Goal: Task Accomplishment & Management: Use online tool/utility

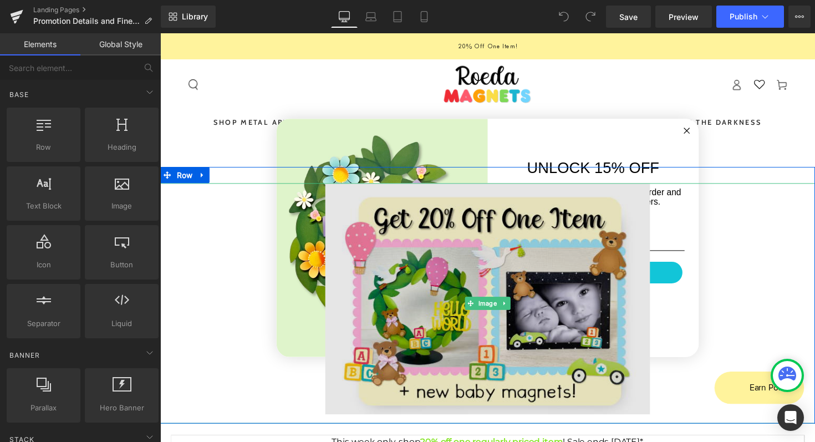
scroll to position [129, 0]
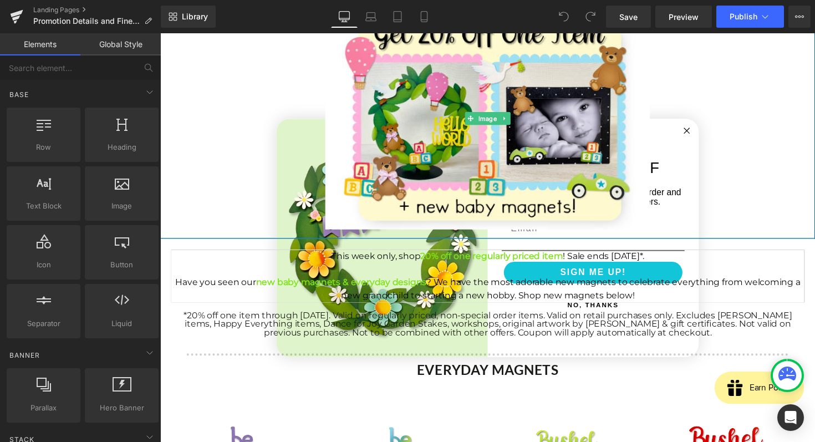
click at [699, 135] on div at bounding box center [495, 120] width 671 height 246
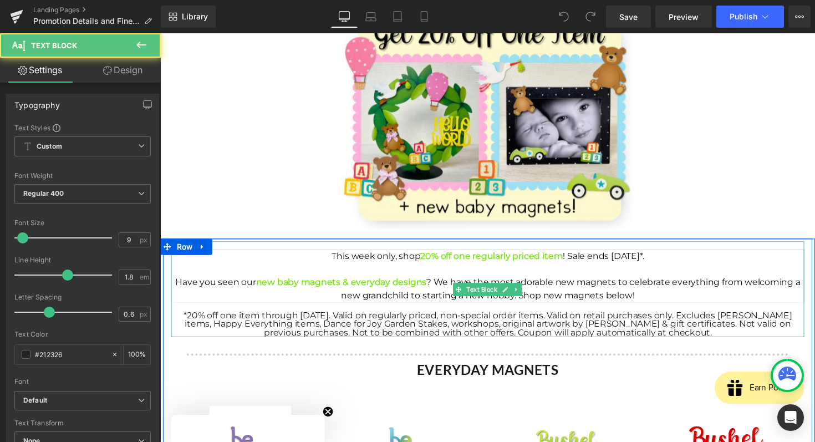
click at [476, 333] on span "*20% off one item through [DATE]. Valid on regularly priced, non-special order …" at bounding box center [496, 330] width 623 height 28
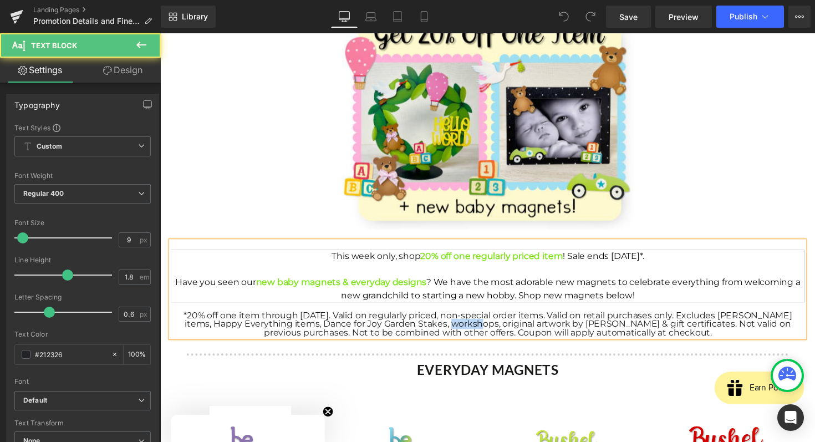
click at [476, 333] on span "*20% off one item through [DATE]. Valid on regularly priced, non-special order …" at bounding box center [496, 330] width 623 height 28
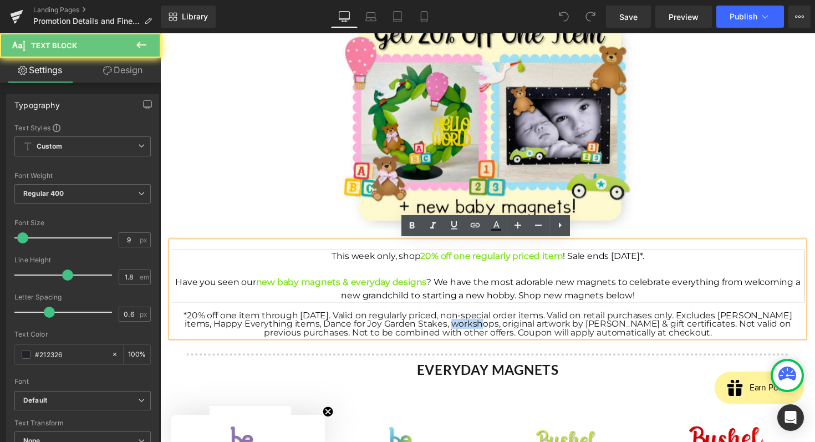
click at [476, 333] on span "*20% off one item through [DATE]. Valid on regularly priced, non-special order …" at bounding box center [496, 330] width 623 height 28
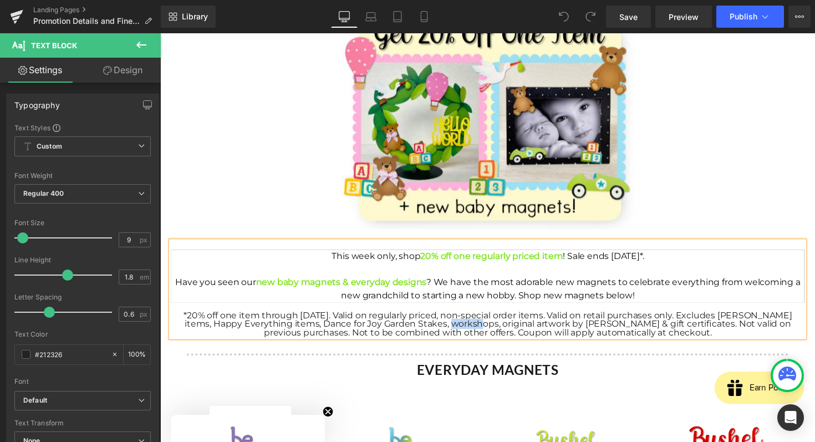
paste div
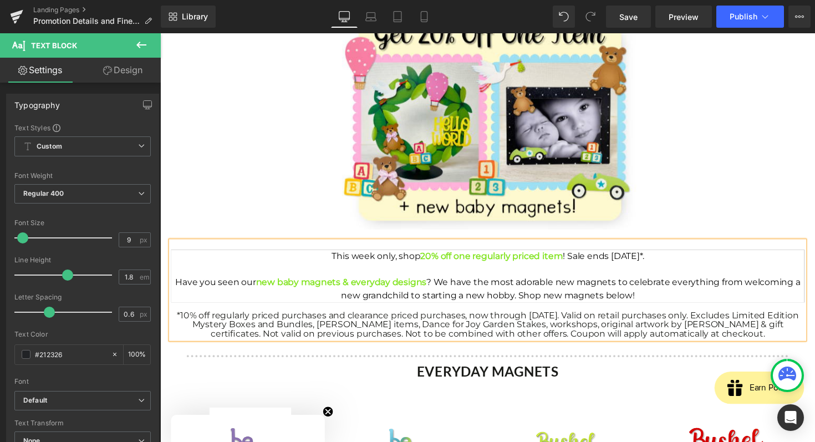
click at [437, 293] on span "Have you seen our new baby magnets & everyday designs ? We have the most adorab…" at bounding box center [496, 295] width 640 height 24
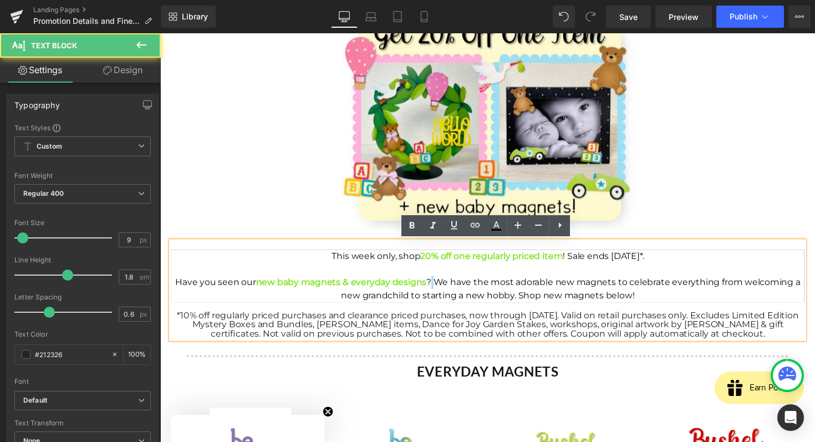
click at [437, 293] on span "Have you seen our new baby magnets & everyday designs ? We have the most adorab…" at bounding box center [496, 295] width 640 height 24
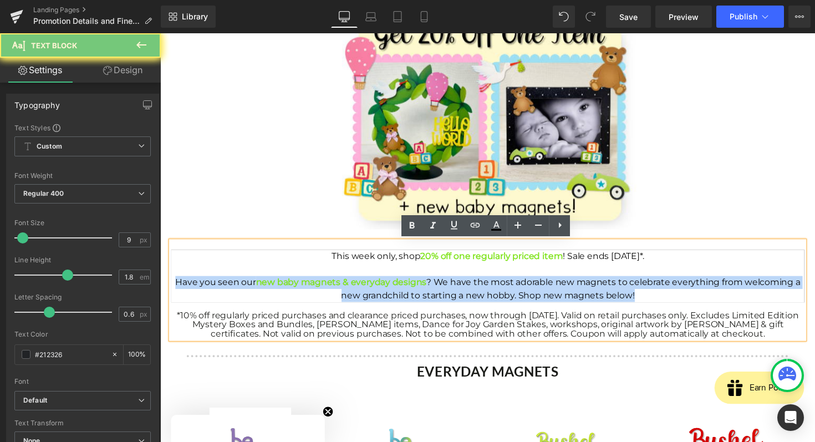
click at [437, 293] on span "Have you seen our new baby magnets & everyday designs ? We have the most adorab…" at bounding box center [496, 295] width 640 height 24
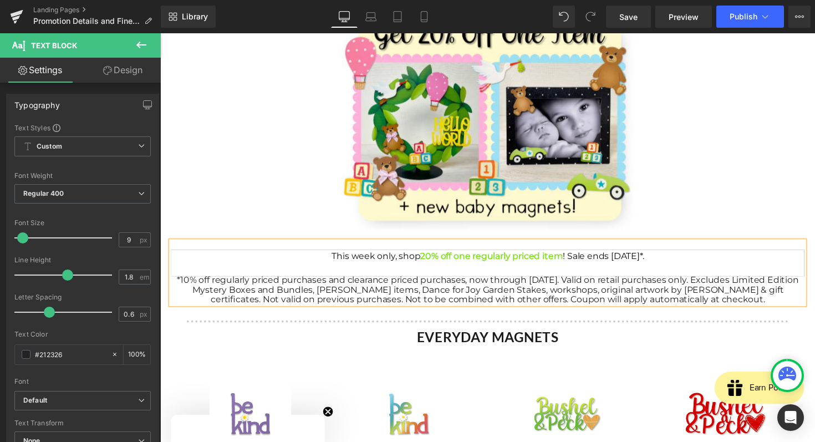
click at [412, 266] on span "This week only, shop 20% off one regularly priced item ! Sale ends [DATE]*." at bounding box center [496, 261] width 320 height 11
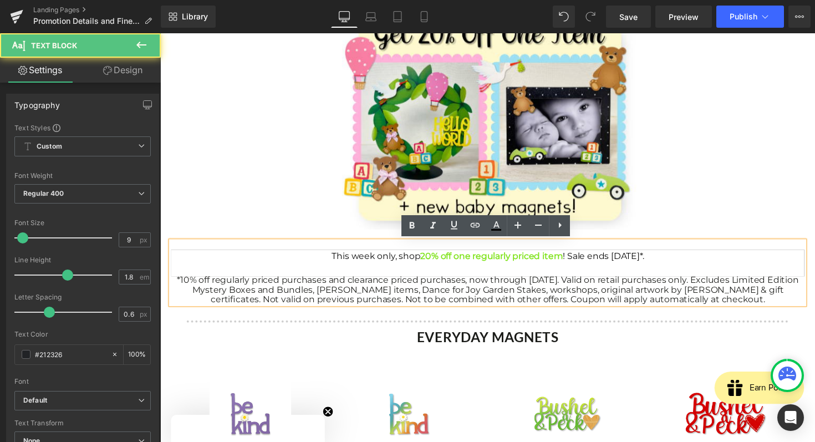
click at [412, 266] on span "This week only, shop 20% off one regularly priced item ! Sale ends [DATE]*." at bounding box center [496, 261] width 320 height 11
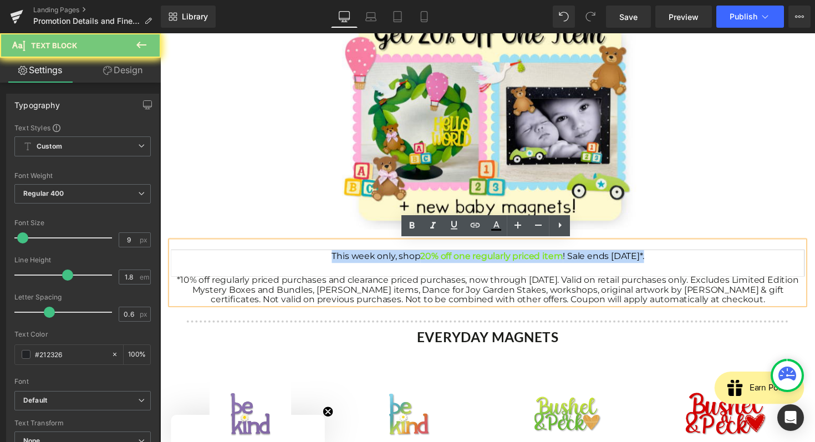
click at [412, 266] on span "This week only, shop 20% off one regularly priced item ! Sale ends [DATE]*." at bounding box center [496, 261] width 320 height 11
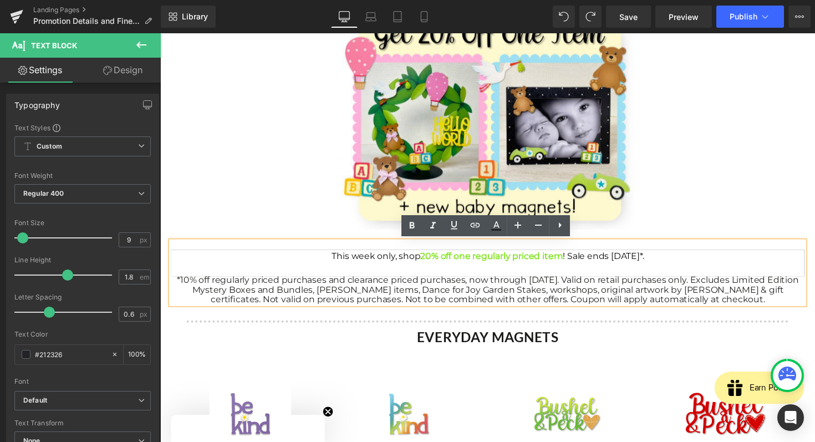
click at [412, 266] on span "This week only, shop 20% off one regularly priced item ! Sale ends [DATE]*." at bounding box center [496, 261] width 320 height 11
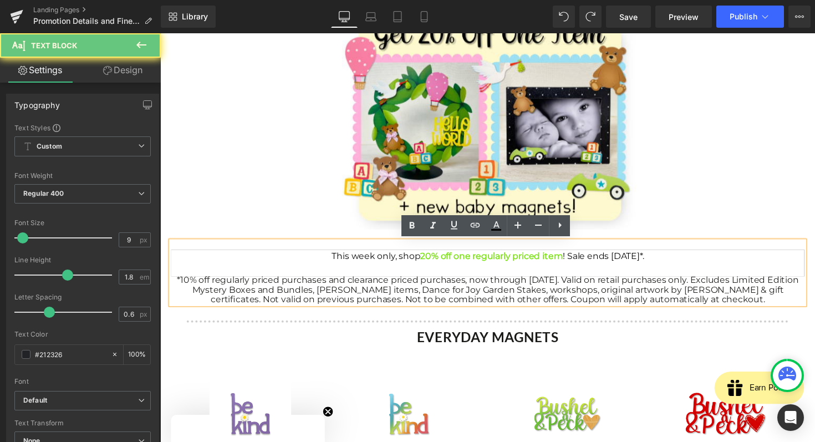
click at [412, 266] on span "This week only, shop 20% off one regularly priced item ! Sale ends [DATE]*." at bounding box center [496, 261] width 320 height 11
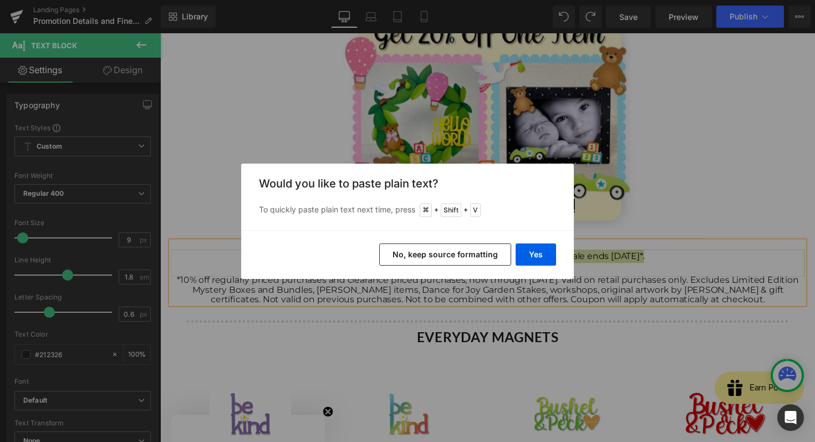
click at [489, 258] on button "No, keep source formatting" at bounding box center [445, 254] width 132 height 22
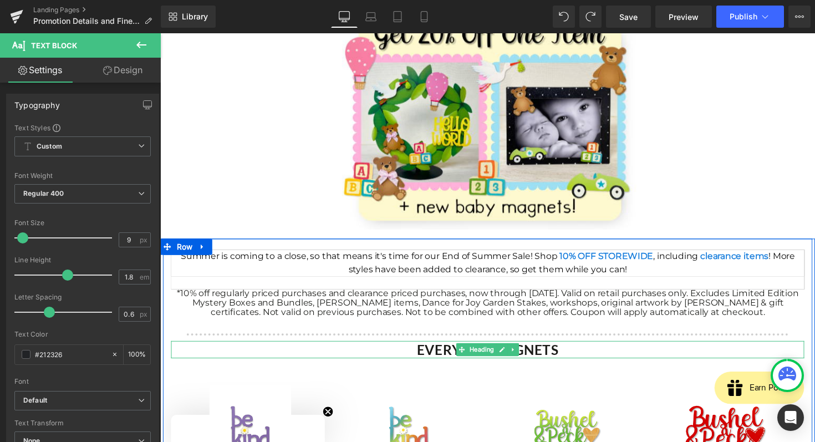
click at [448, 356] on strong "EVERYDAY MAGNETS" at bounding box center [495, 357] width 145 height 17
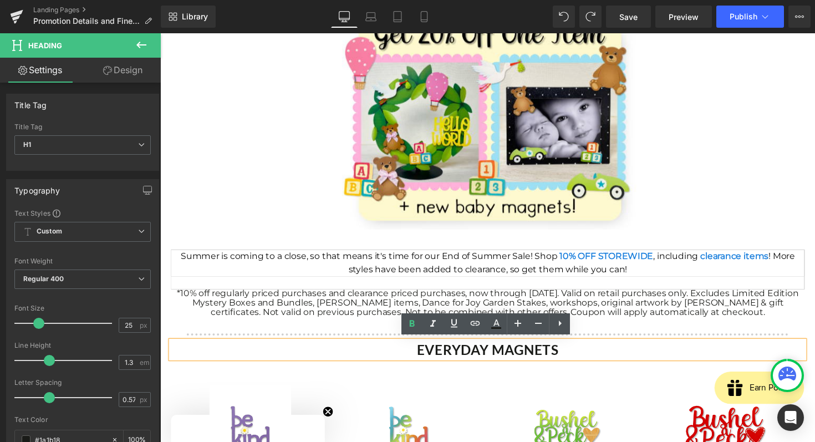
click at [472, 353] on strong "EVERYDAY MAGNETS" at bounding box center [495, 357] width 145 height 17
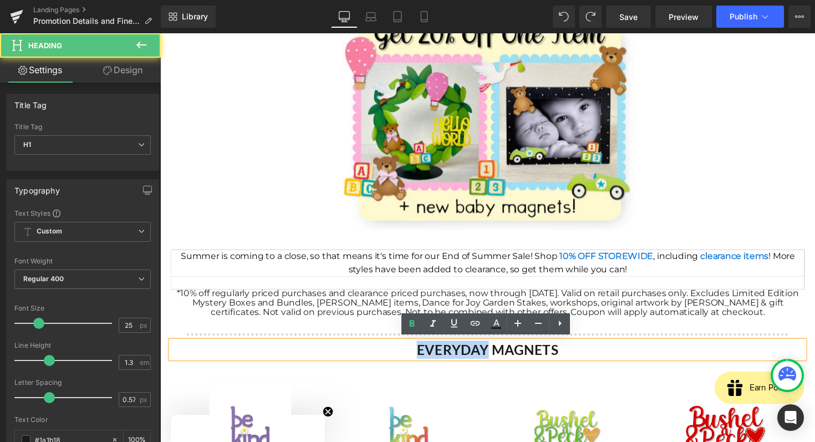
click at [472, 353] on strong "EVERYDAY MAGNETS" at bounding box center [495, 357] width 145 height 17
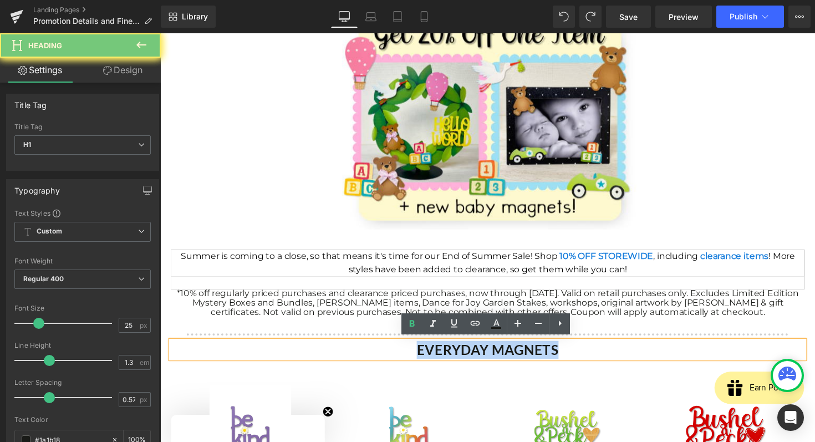
click at [472, 353] on strong "EVERYDAY MAGNETS" at bounding box center [495, 357] width 145 height 17
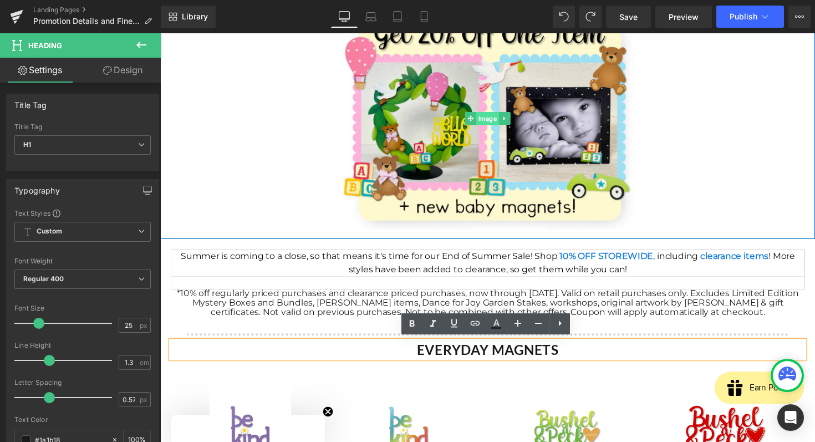
click at [498, 114] on span "Image" at bounding box center [495, 120] width 23 height 13
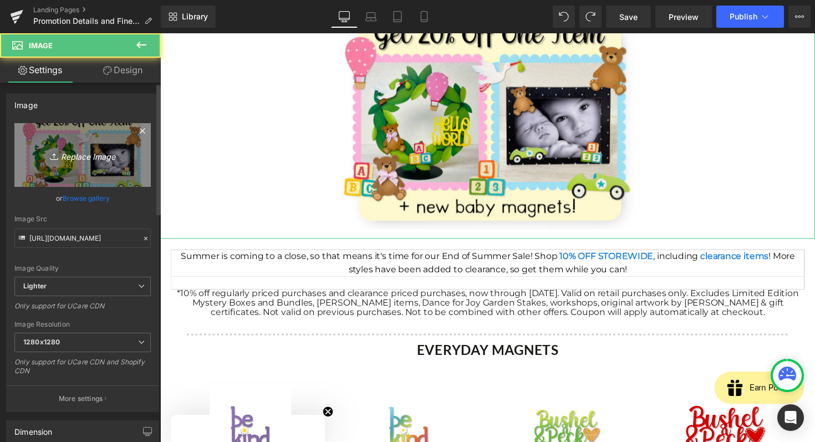
click at [86, 153] on icon "Replace Image" at bounding box center [82, 155] width 89 height 14
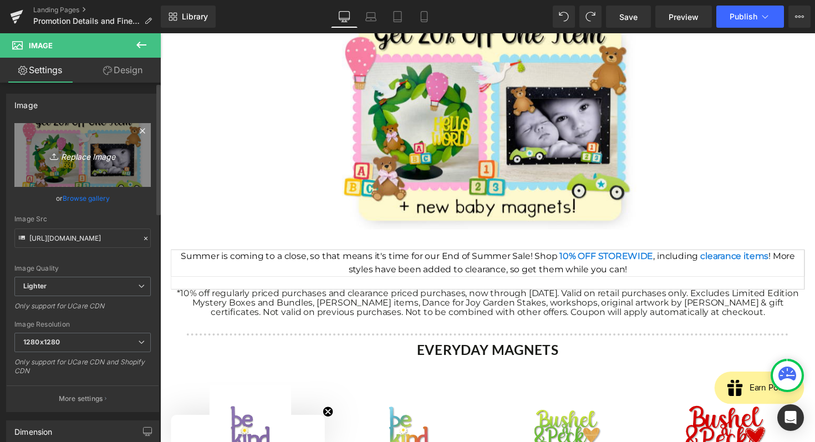
type input "C:\fakepath\Screenshot [DATE] 8.23.23 AM.png"
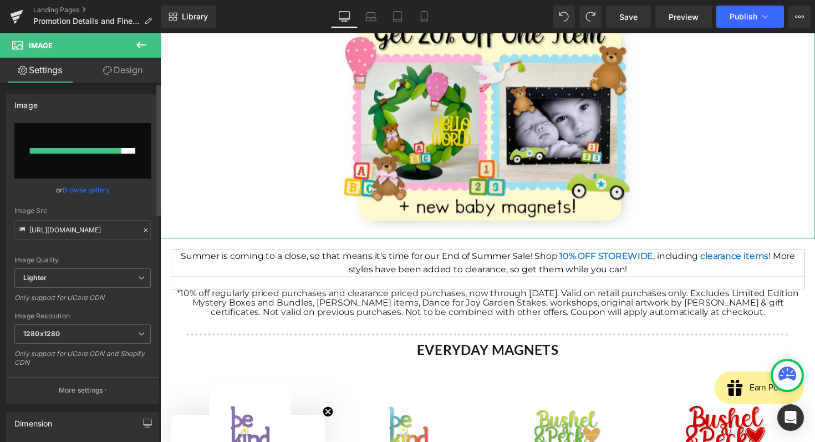
click at [105, 156] on input "file" at bounding box center [82, 150] width 136 height 55
type input "C:\fakepath\Screenshot [DATE] 8.23.23 AM.png"
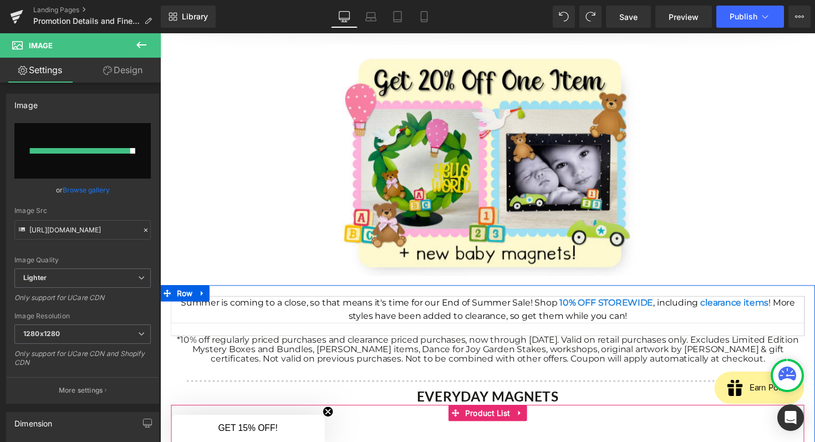
scroll to position [0, 0]
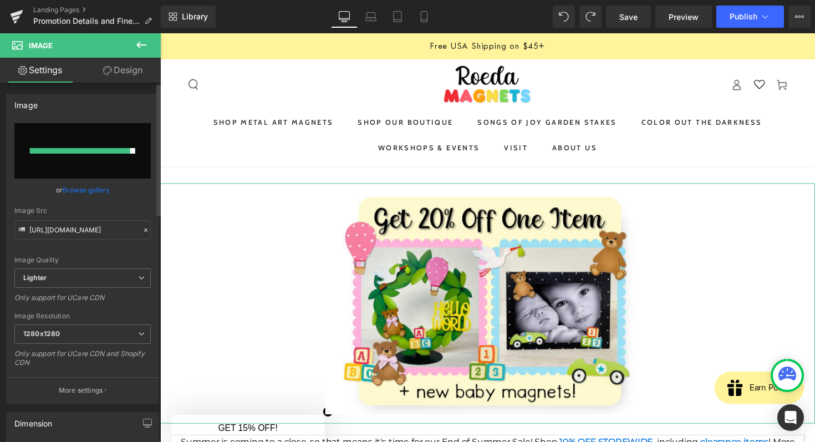
click at [103, 141] on input "file" at bounding box center [82, 150] width 136 height 55
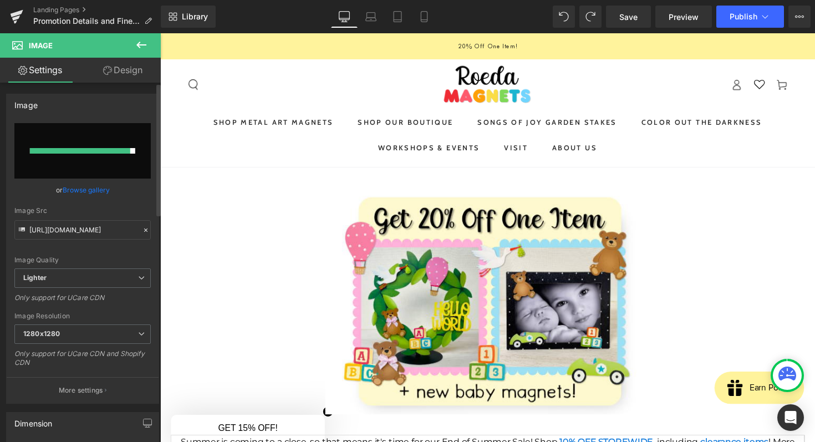
type input "C:\fakepath\Screenshot [DATE] 8.23.23 AM.png"
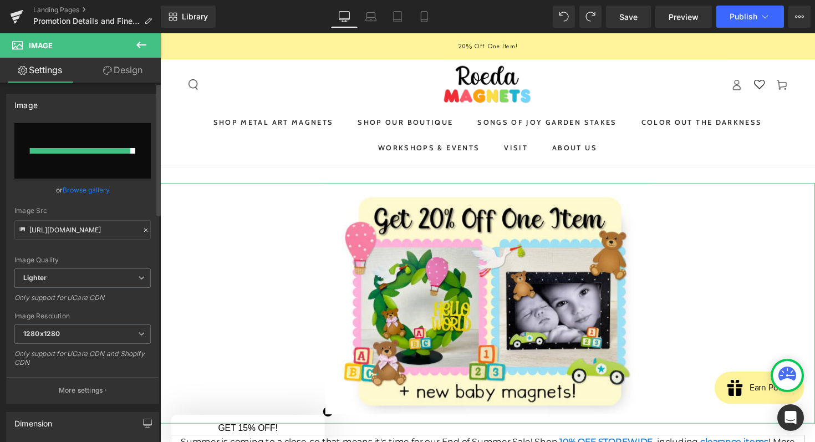
click at [95, 159] on input "file" at bounding box center [82, 150] width 136 height 55
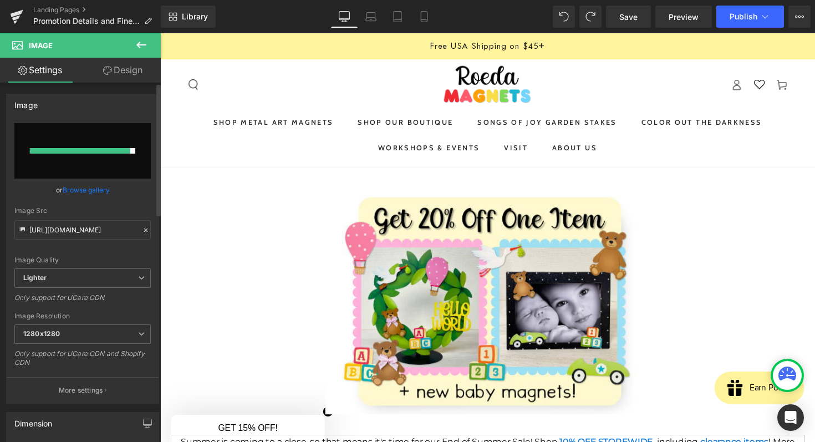
type input "C:\fakepath\82625 Summer Sale.png"
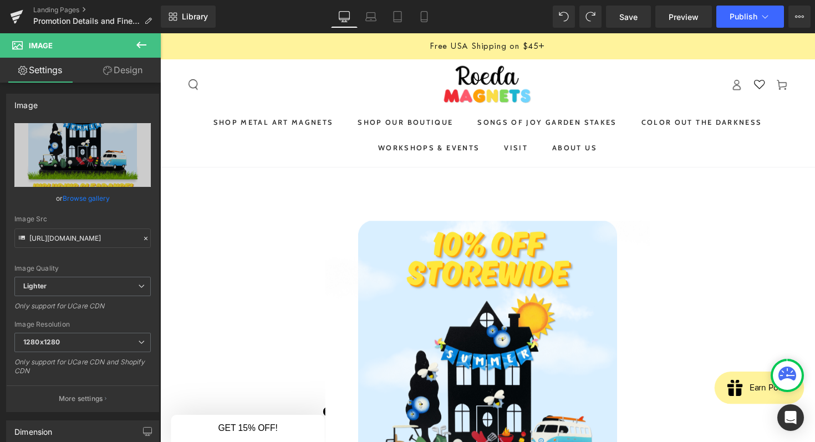
type input "[URL][DOMAIN_NAME]"
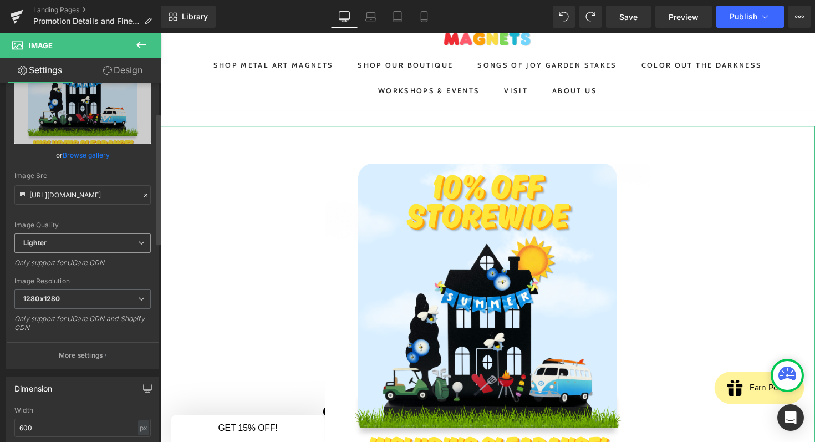
scroll to position [88, 0]
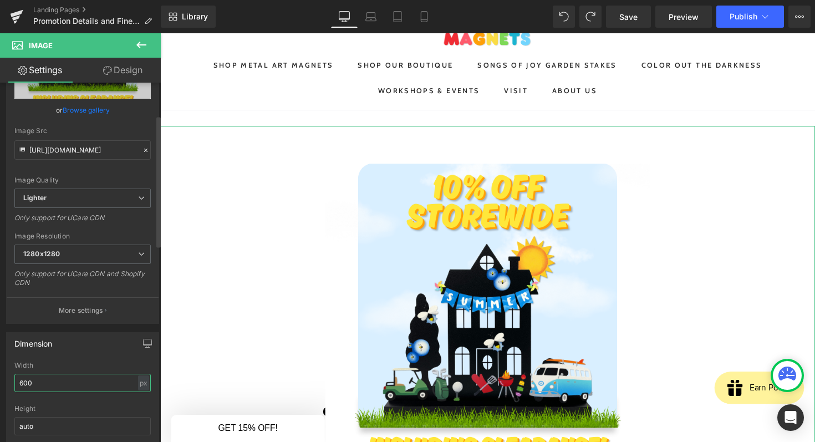
drag, startPoint x: 39, startPoint y: 380, endPoint x: 1, endPoint y: 381, distance: 38.3
click at [1, 381] on div "Dimension 600px Width 600 px % px auto Height auto 0 Circle Image" at bounding box center [83, 398] width 166 height 149
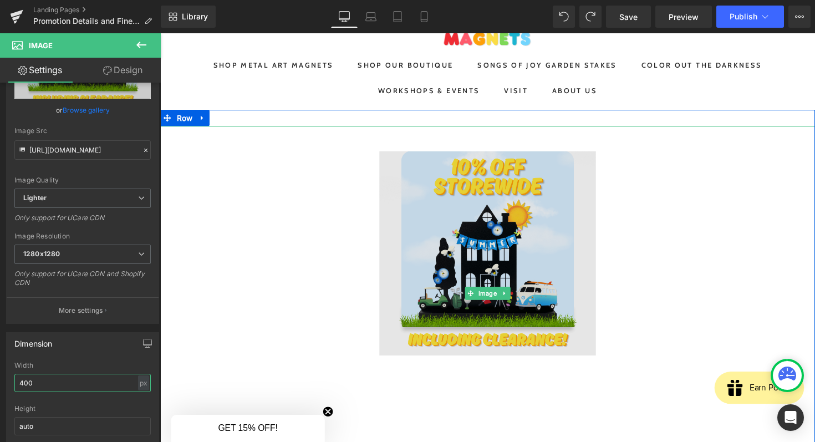
type input "400"
click at [481, 418] on img at bounding box center [496, 299] width 222 height 342
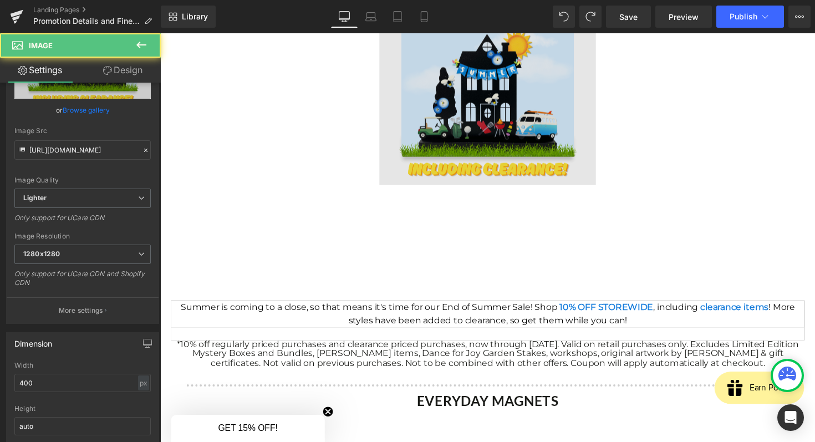
scroll to position [172, 0]
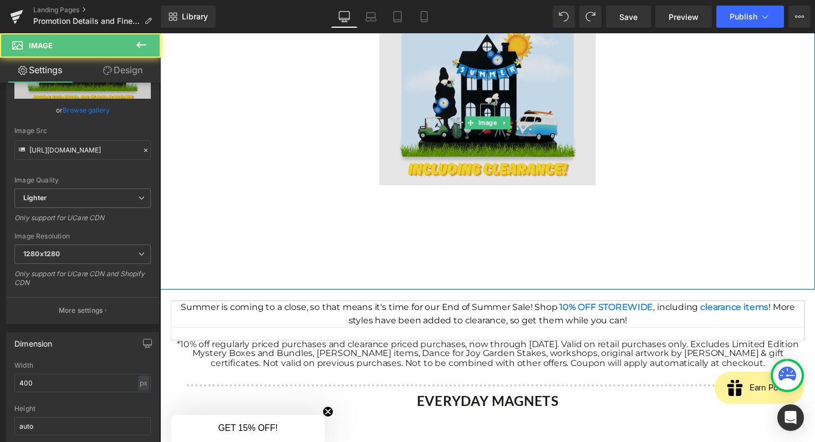
click at [451, 222] on img at bounding box center [496, 125] width 222 height 342
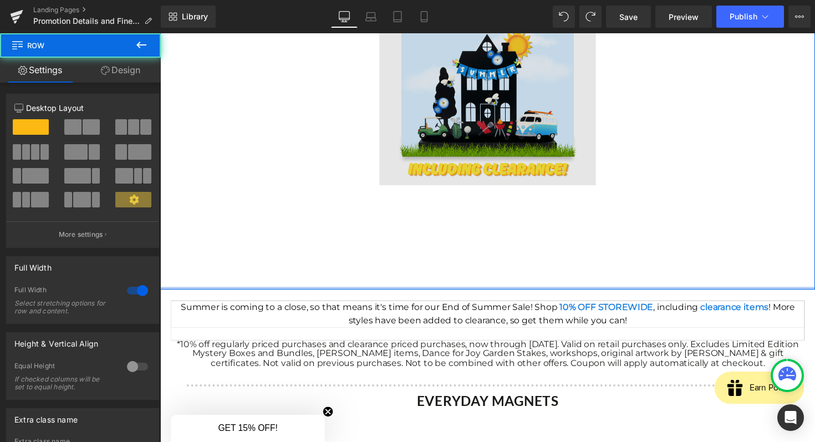
drag, startPoint x: 470, startPoint y: 295, endPoint x: 486, endPoint y: 185, distance: 111.5
click at [486, 185] on div "Image Row" at bounding box center [495, 116] width 671 height 359
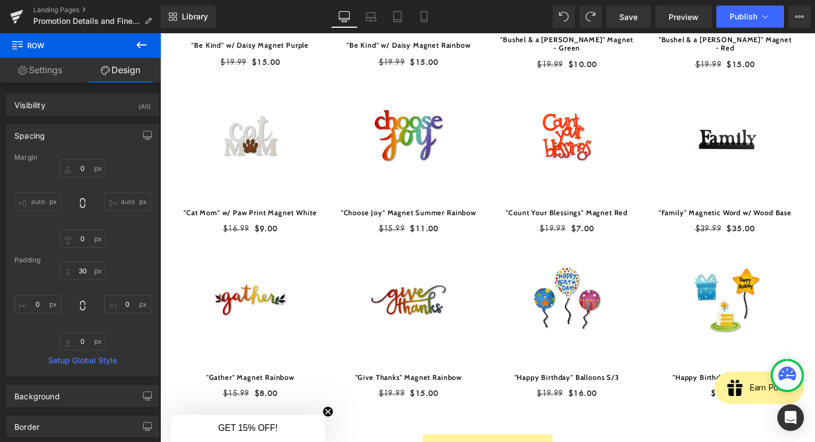
scroll to position [0, 0]
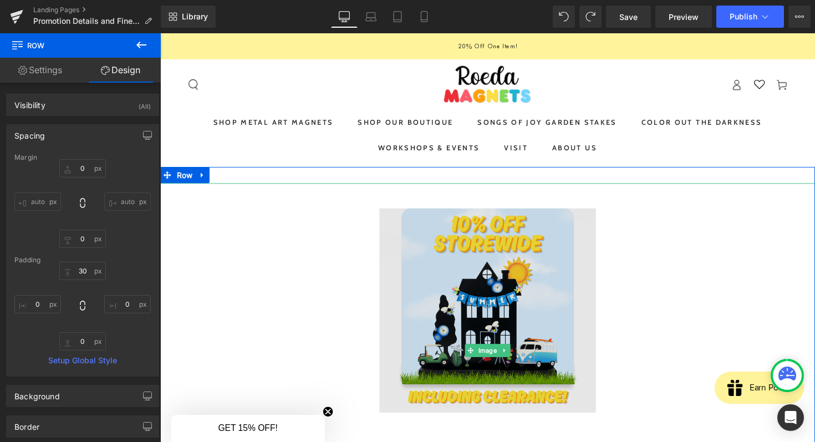
click at [478, 320] on img at bounding box center [496, 358] width 222 height 342
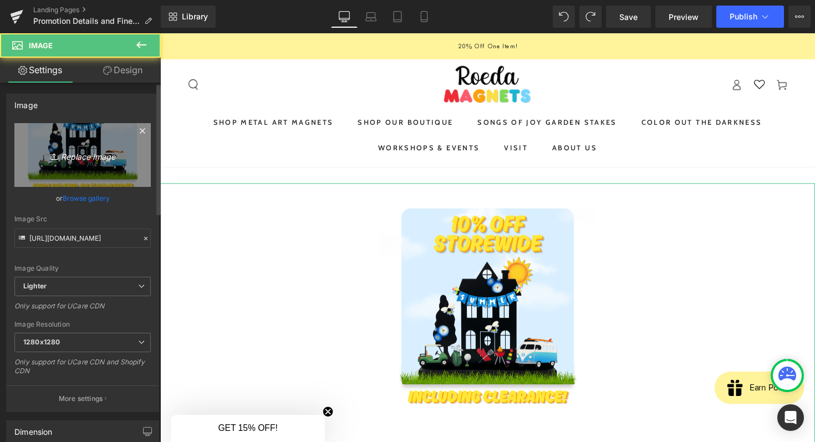
click at [104, 142] on link "Replace Image" at bounding box center [82, 155] width 136 height 64
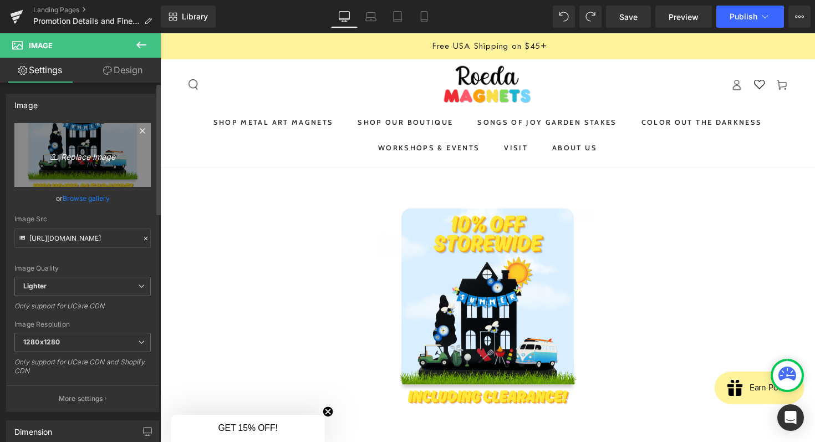
type input "C:\fakepath\Screenshot [DATE] 8.23.23 AM.png"
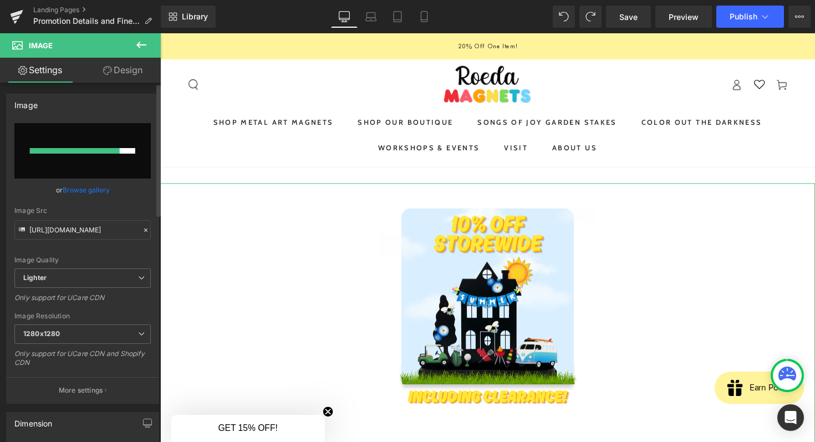
scroll to position [2, 0]
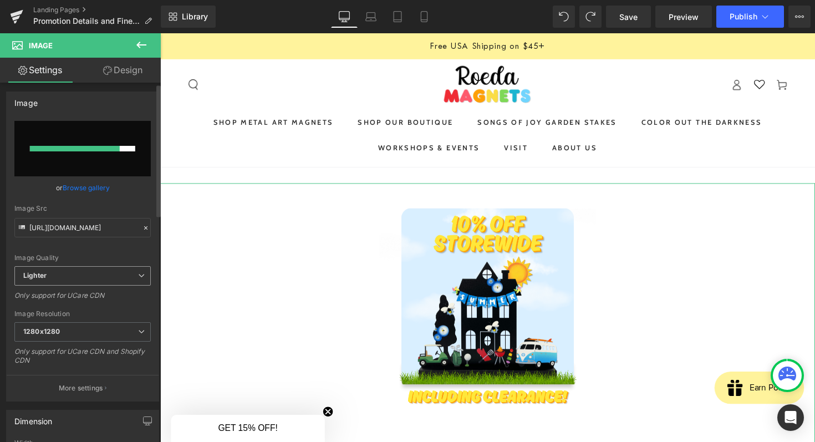
click at [131, 267] on span "Lighter" at bounding box center [82, 275] width 136 height 19
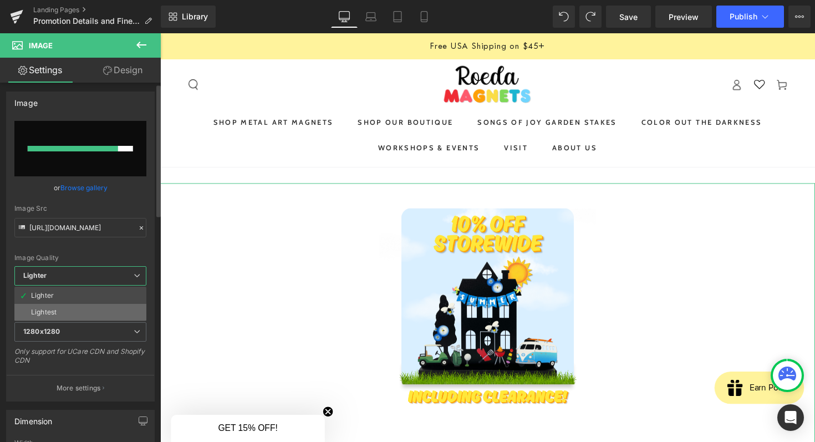
click at [107, 315] on li "Lightest" at bounding box center [80, 312] width 132 height 17
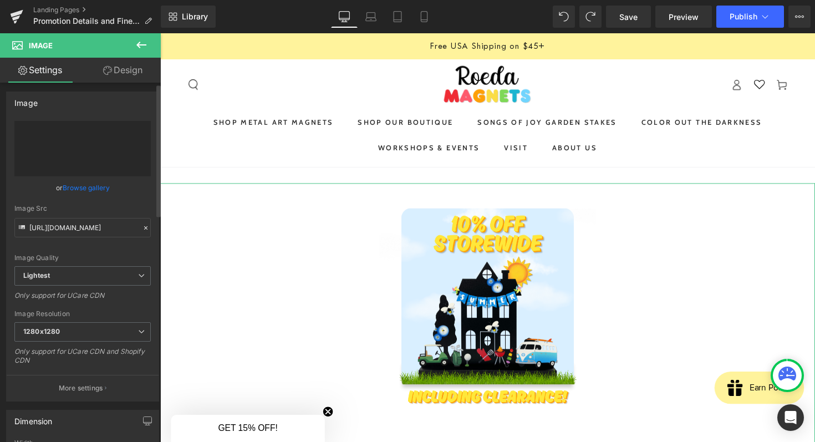
type input "[URL][DOMAIN_NAME]"
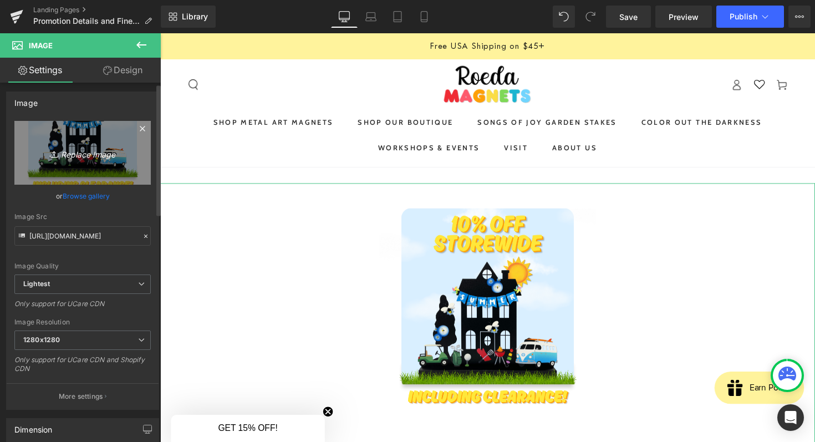
click at [82, 150] on icon "Replace Image" at bounding box center [82, 153] width 89 height 14
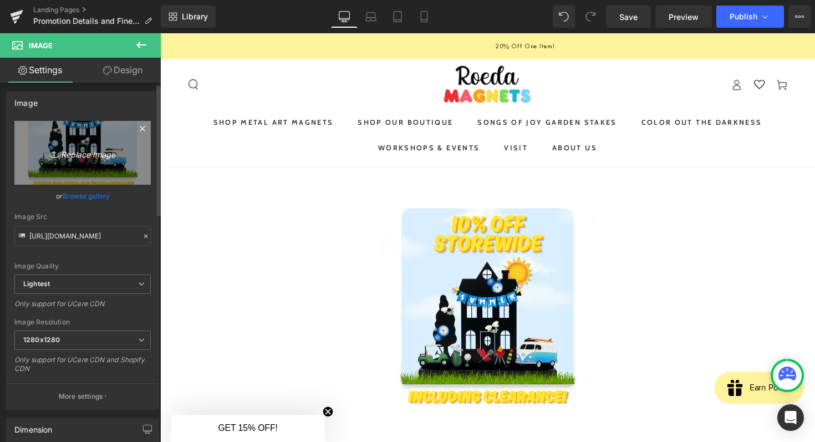
type input "C:\fakepath\Screenshot [DATE] 8.23.23 AM.png"
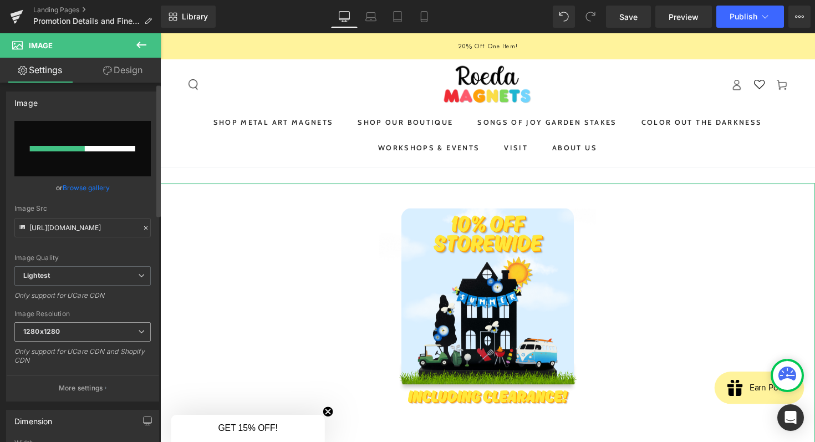
click at [122, 335] on span "1280x1280" at bounding box center [82, 331] width 136 height 19
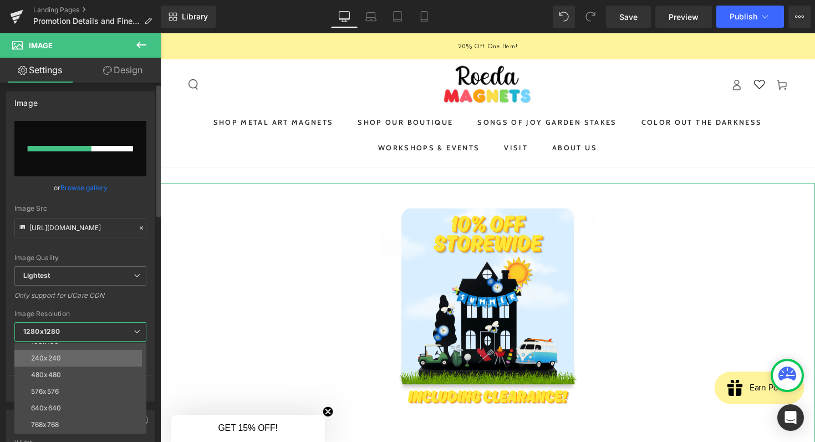
scroll to position [66, 0]
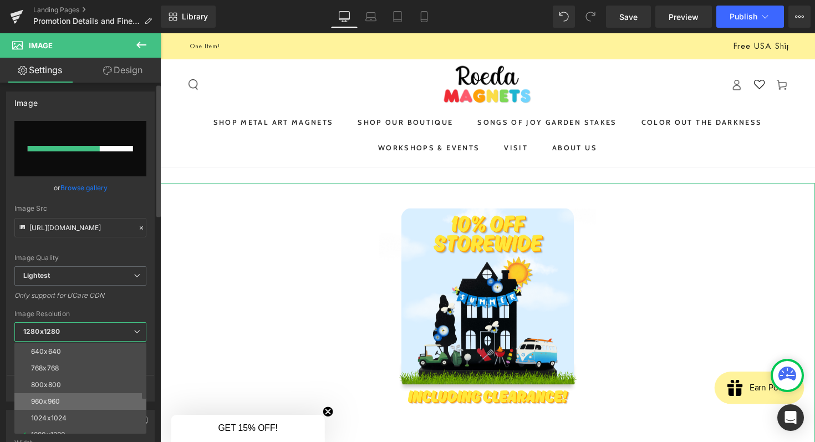
click at [106, 399] on li "960x960" at bounding box center [82, 401] width 137 height 17
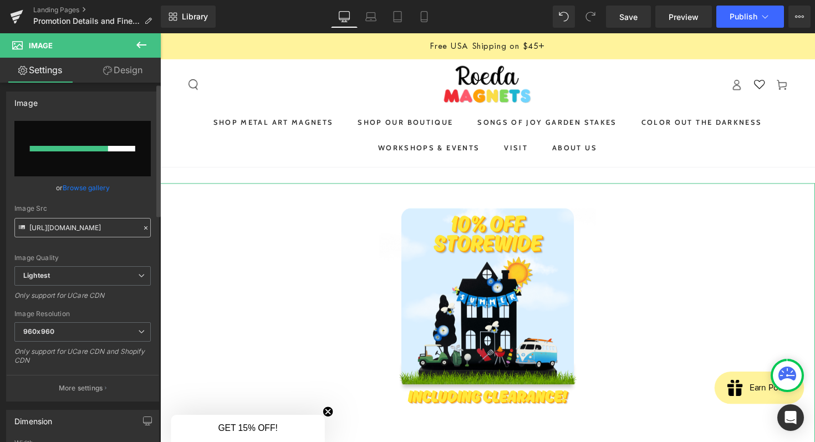
type input "[URL][DOMAIN_NAME]"
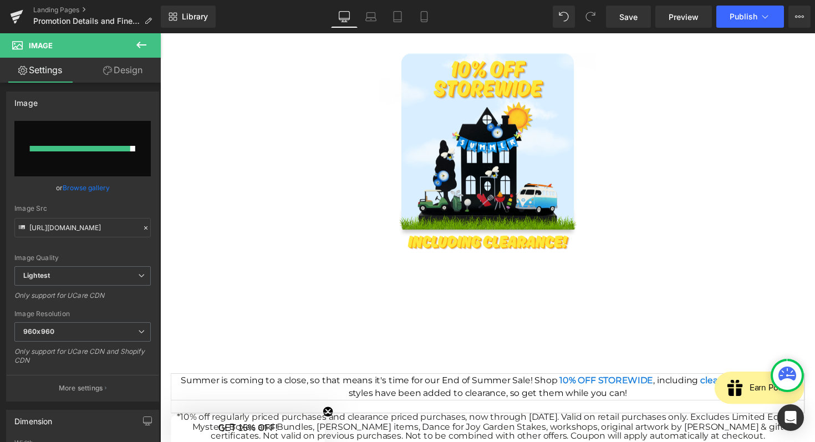
scroll to position [0, 0]
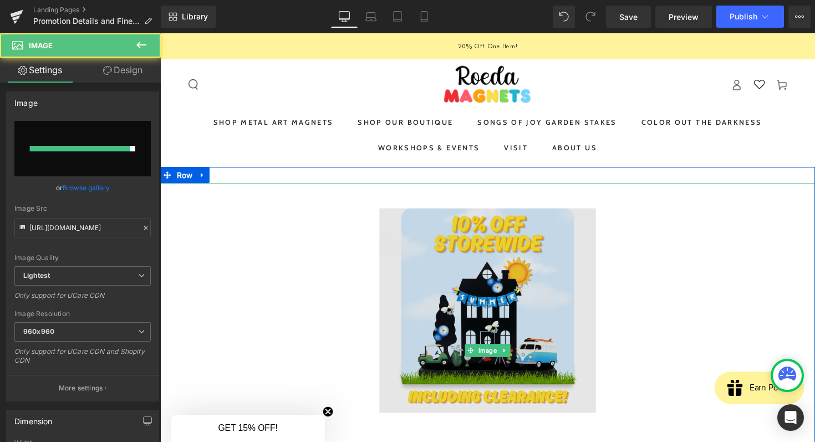
click at [488, 300] on img at bounding box center [496, 358] width 222 height 342
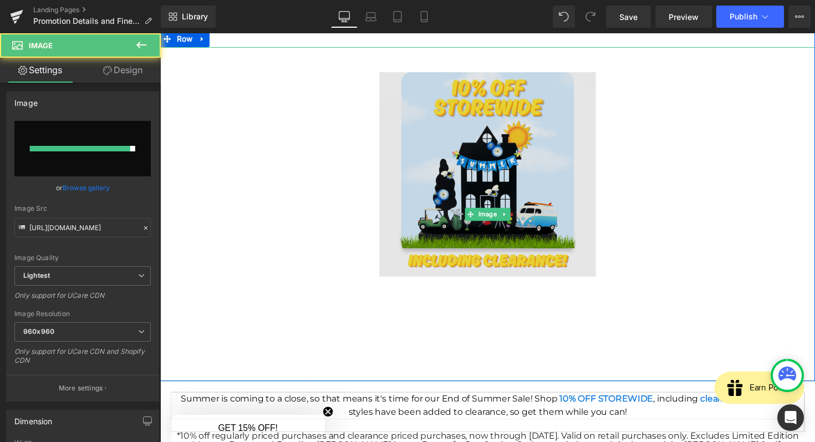
scroll to position [87, 0]
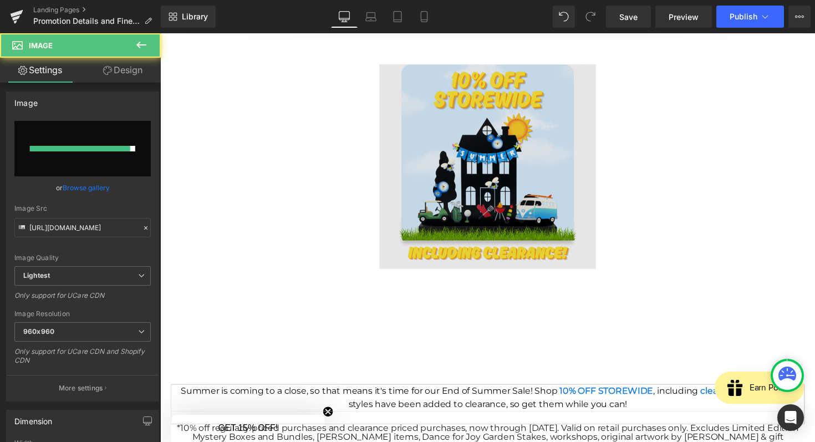
click at [541, 337] on img at bounding box center [496, 210] width 222 height 342
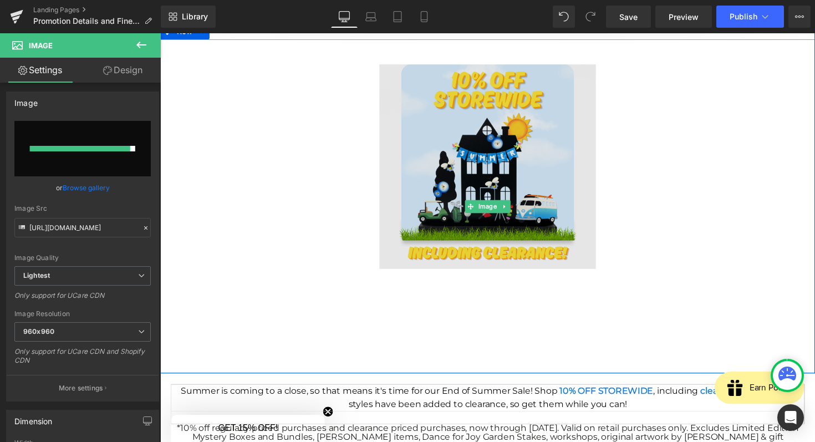
click at [404, 172] on img at bounding box center [496, 210] width 222 height 342
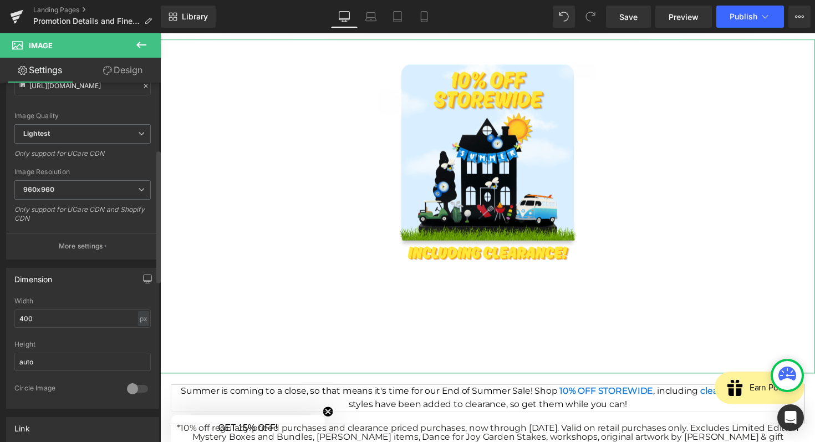
scroll to position [180, 0]
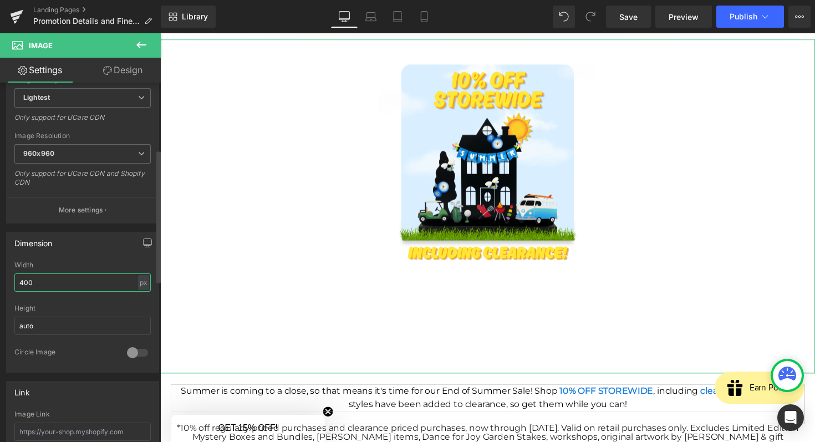
drag, startPoint x: 50, startPoint y: 277, endPoint x: 0, endPoint y: 280, distance: 50.0
click at [0, 280] on div "Dimension 400px Width 400 px % px auto Height auto 0 Circle Image" at bounding box center [83, 297] width 166 height 149
click at [45, 277] on input "400" at bounding box center [82, 282] width 136 height 18
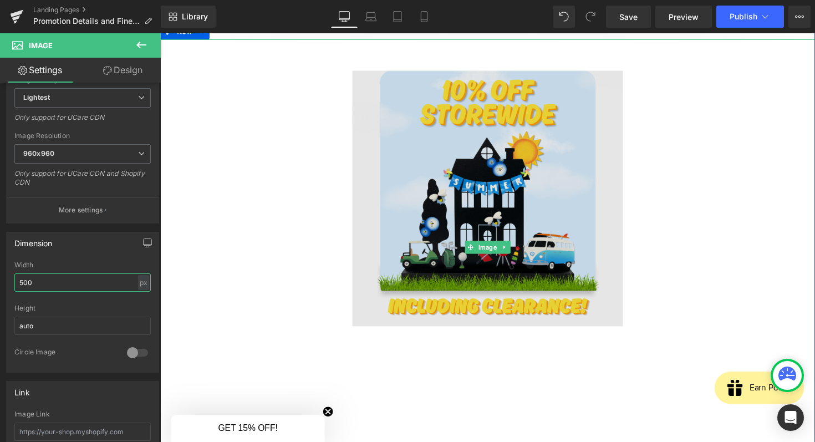
type input "500"
click at [396, 351] on img at bounding box center [495, 251] width 277 height 425
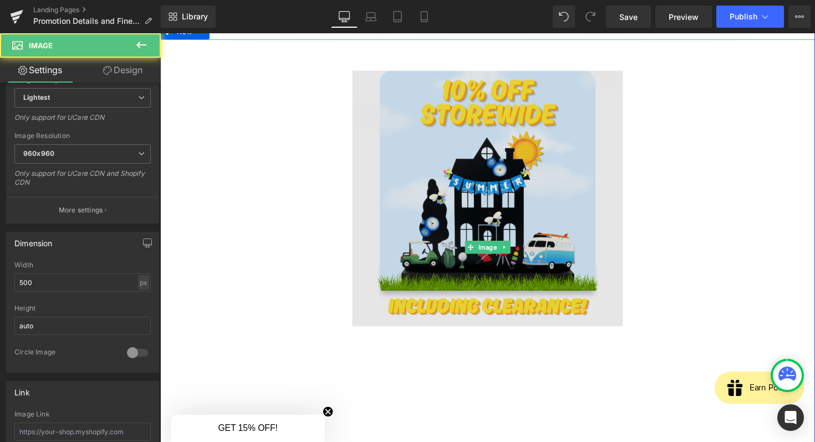
click at [396, 351] on img at bounding box center [495, 251] width 277 height 425
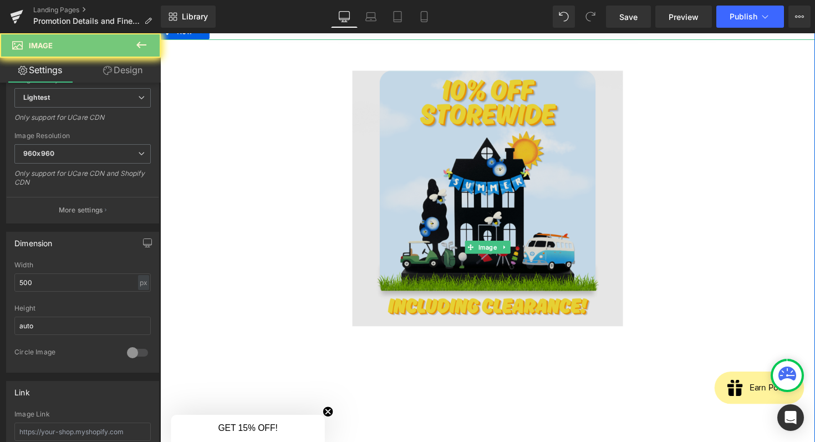
click at [396, 351] on img at bounding box center [495, 251] width 277 height 425
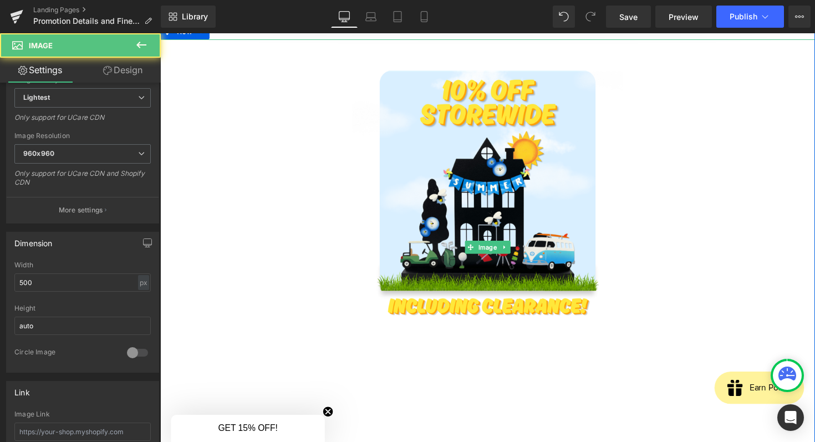
click at [333, 420] on div at bounding box center [495, 251] width 671 height 425
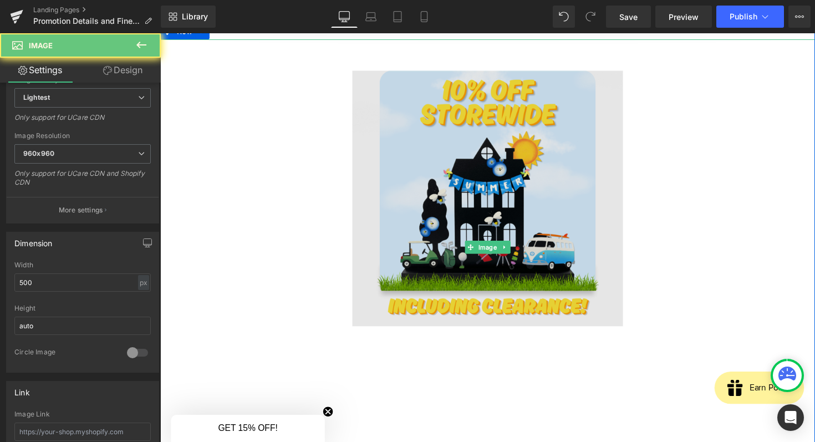
click at [420, 392] on img at bounding box center [495, 251] width 277 height 425
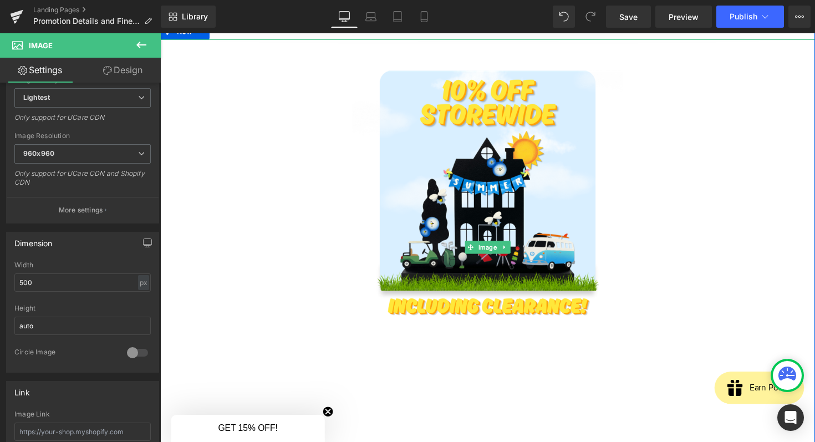
click at [270, 177] on div at bounding box center [495, 251] width 671 height 425
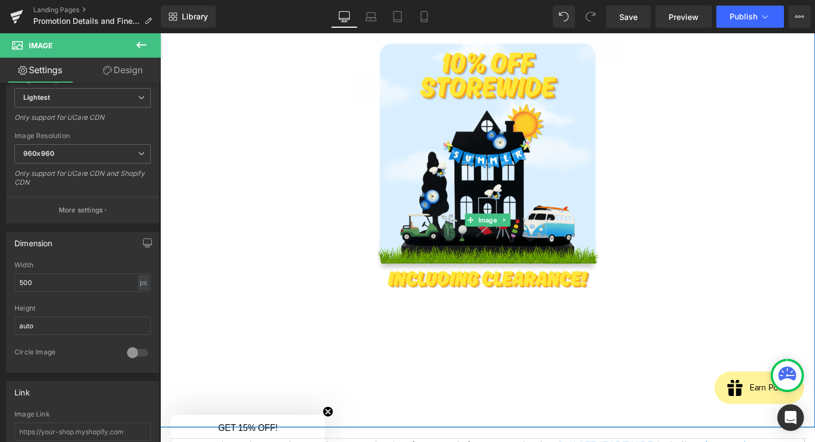
scroll to position [163, 0]
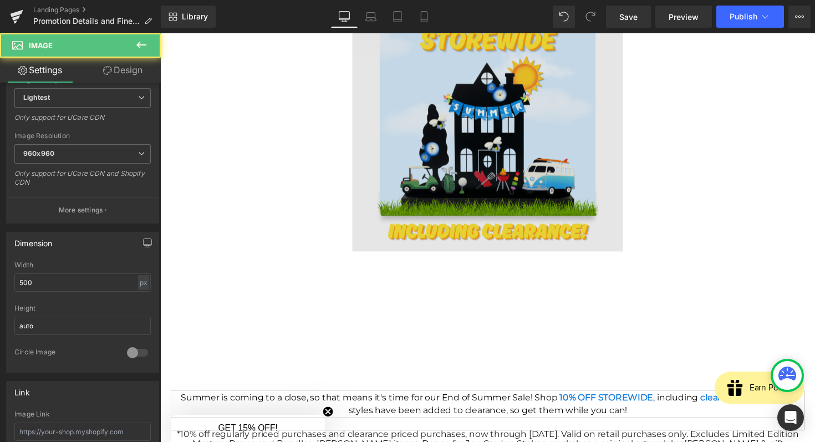
click at [490, 379] on img at bounding box center [495, 175] width 277 height 425
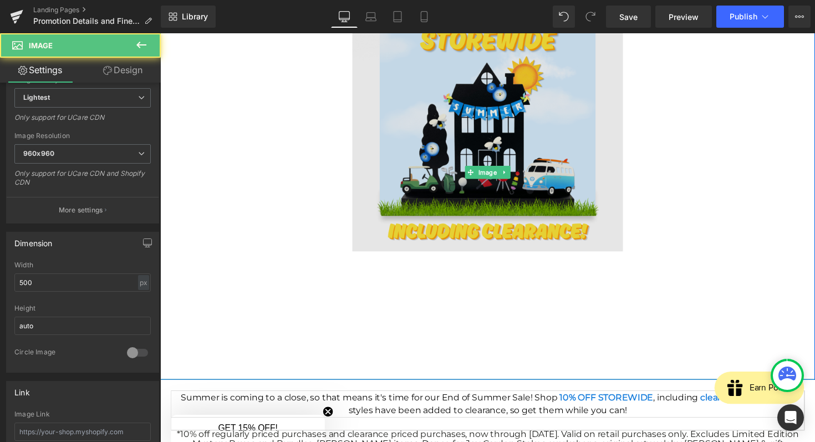
click at [476, 119] on img at bounding box center [495, 175] width 277 height 425
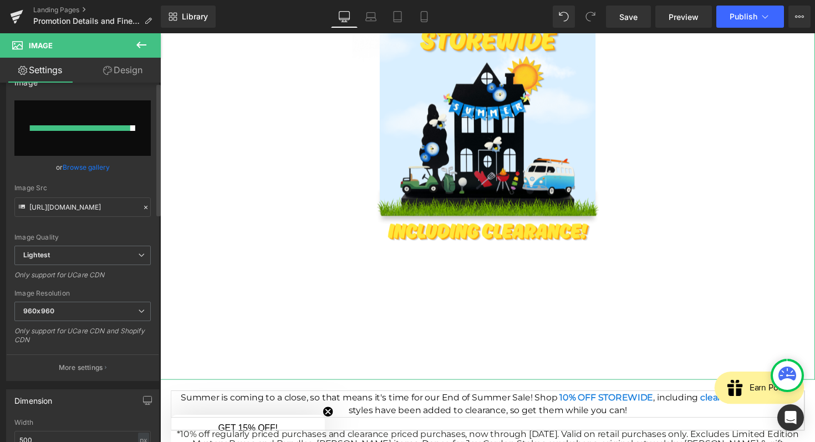
scroll to position [0, 0]
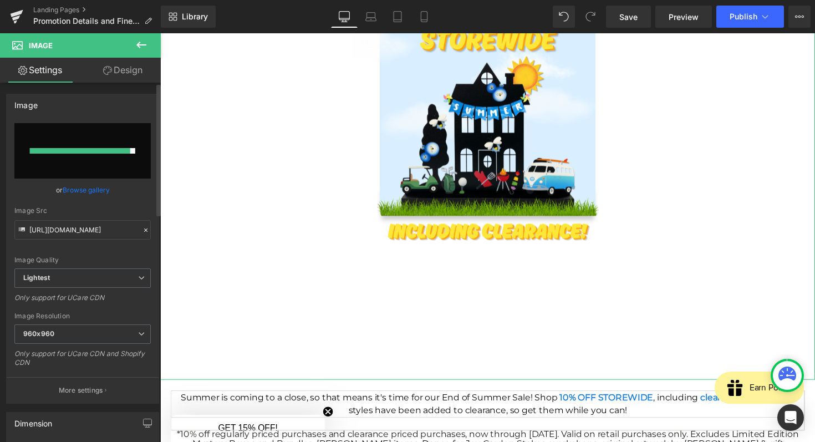
click at [85, 135] on input "file" at bounding box center [82, 150] width 136 height 55
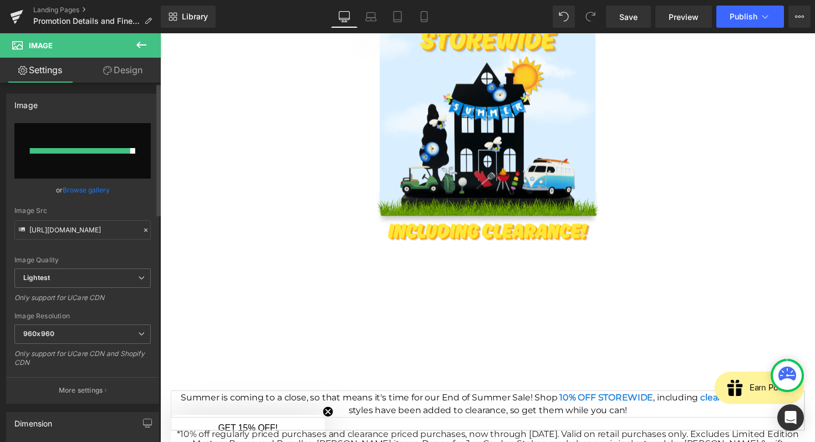
type input "C:\fakepath\Screenshot [DATE] 8.23.23 AM.png"
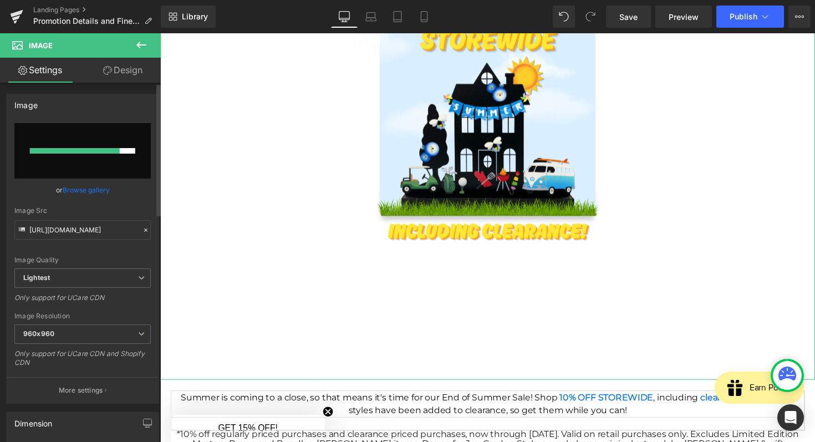
click at [96, 152] on div at bounding box center [75, 151] width 90 height 6
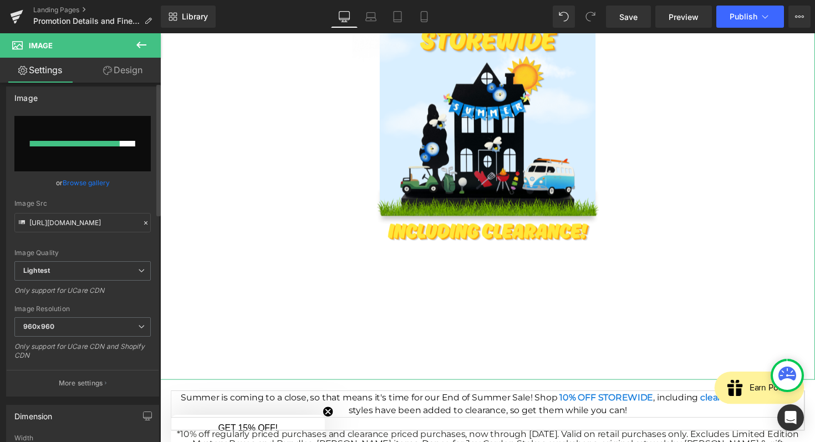
scroll to position [18, 0]
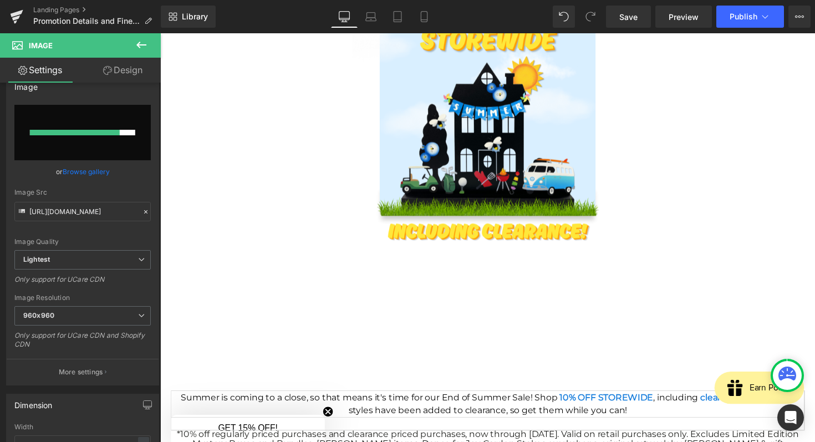
click at [145, 44] on icon at bounding box center [141, 44] width 13 height 13
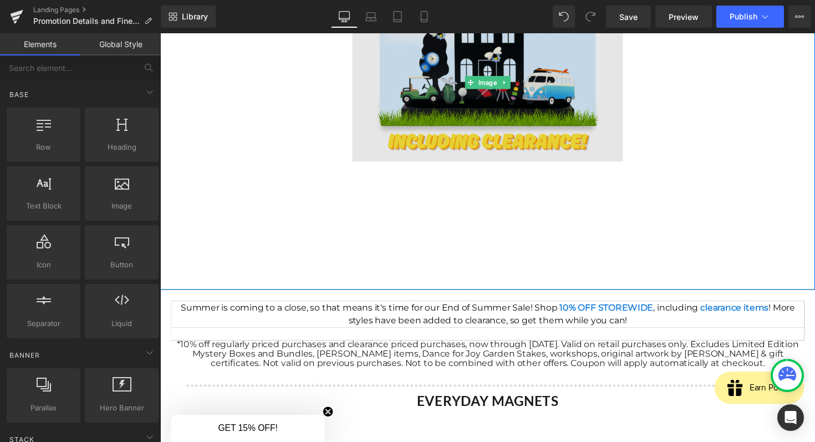
scroll to position [0, 0]
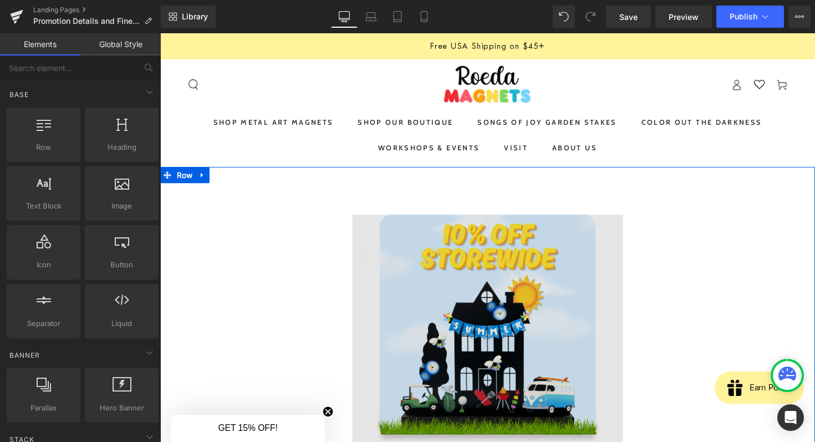
click at [514, 278] on img at bounding box center [495, 399] width 277 height 425
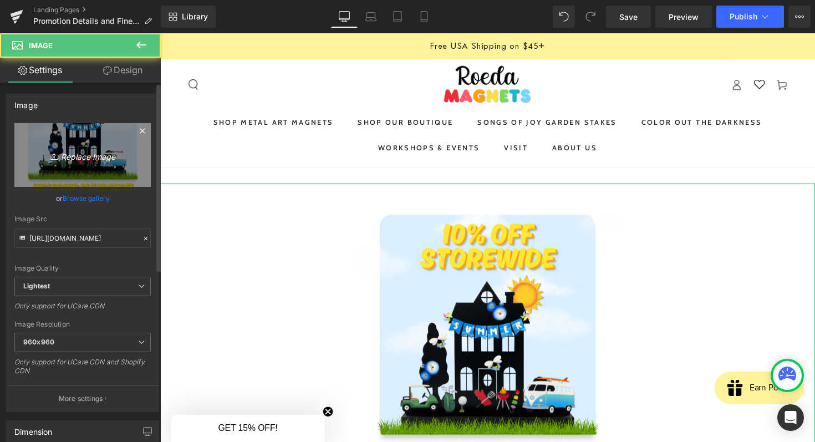
click at [79, 144] on link "Replace Image" at bounding box center [82, 155] width 136 height 64
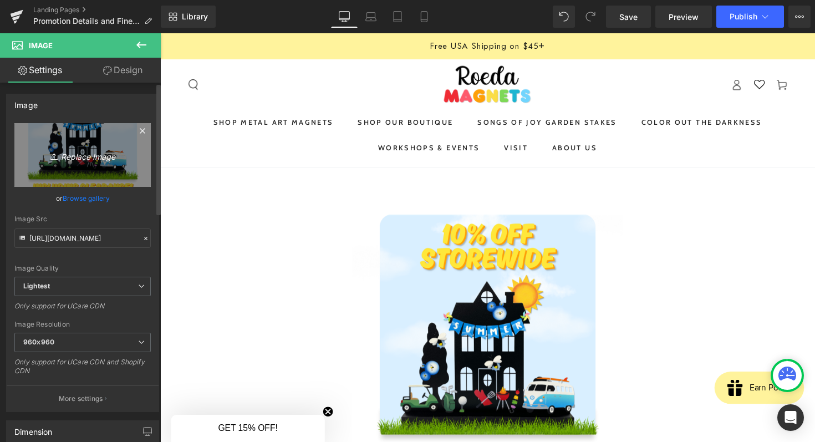
type input "C:\fakepath\image.png"
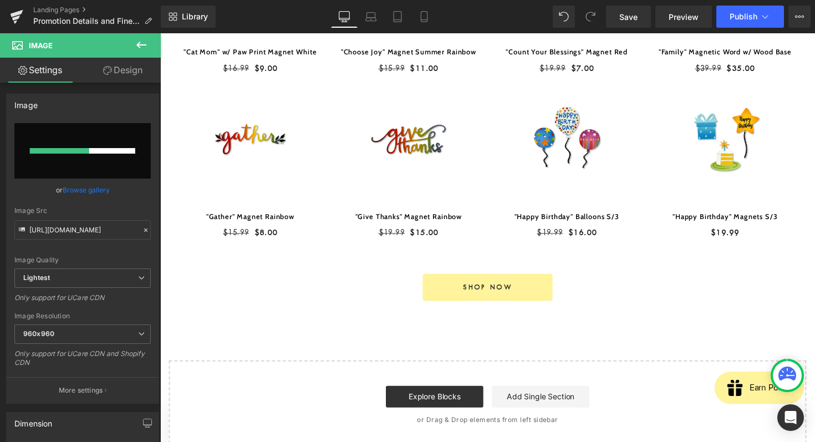
scroll to position [1061, 0]
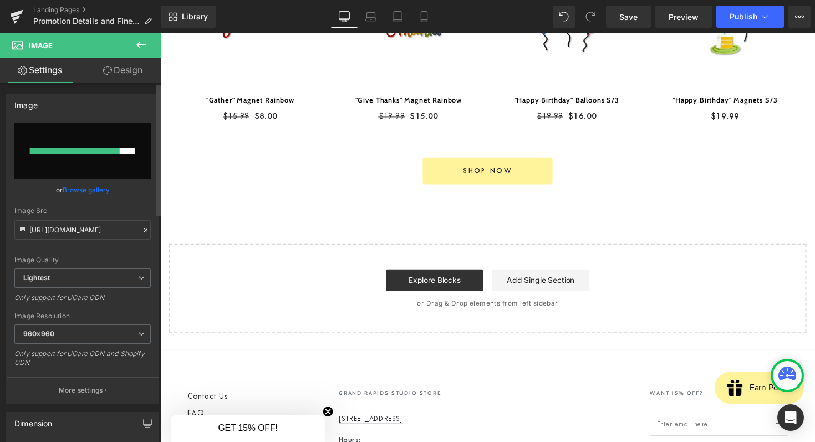
click at [67, 149] on div at bounding box center [75, 151] width 90 height 6
click at [147, 49] on icon at bounding box center [141, 44] width 13 height 13
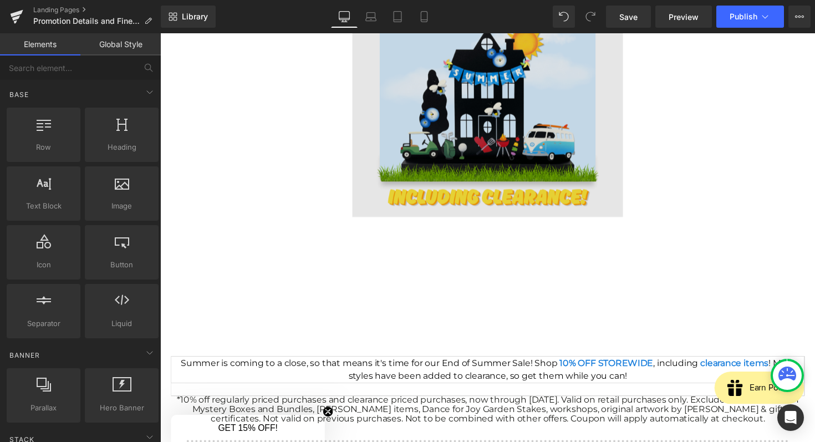
scroll to position [0, 0]
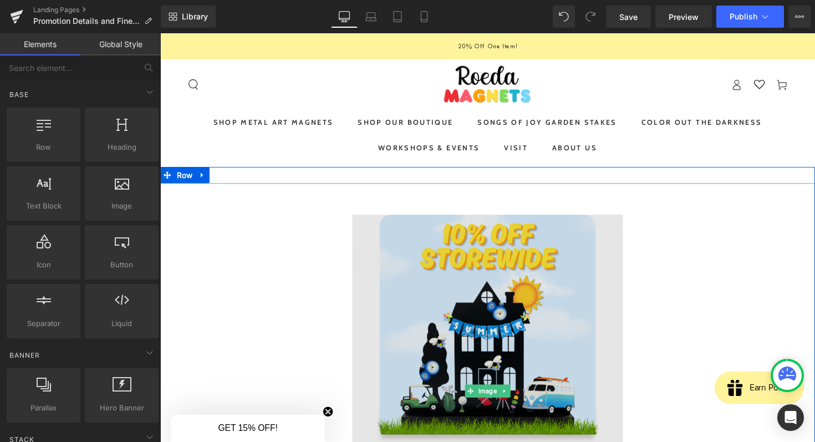
click at [505, 252] on img at bounding box center [495, 399] width 277 height 425
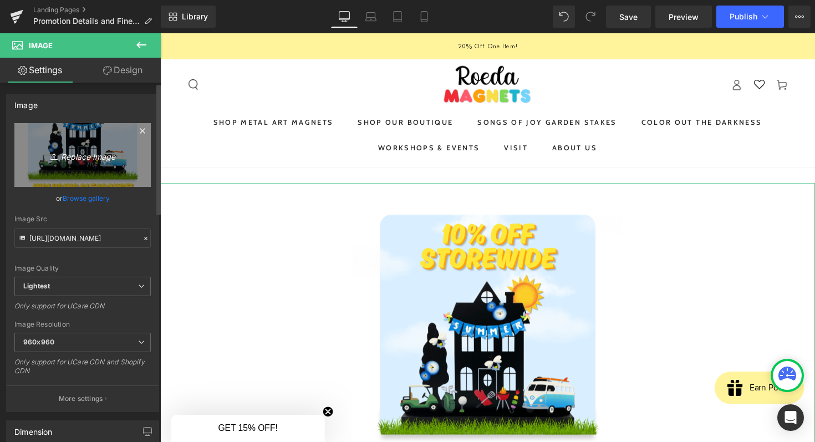
click at [89, 160] on icon "Replace Image" at bounding box center [82, 155] width 89 height 14
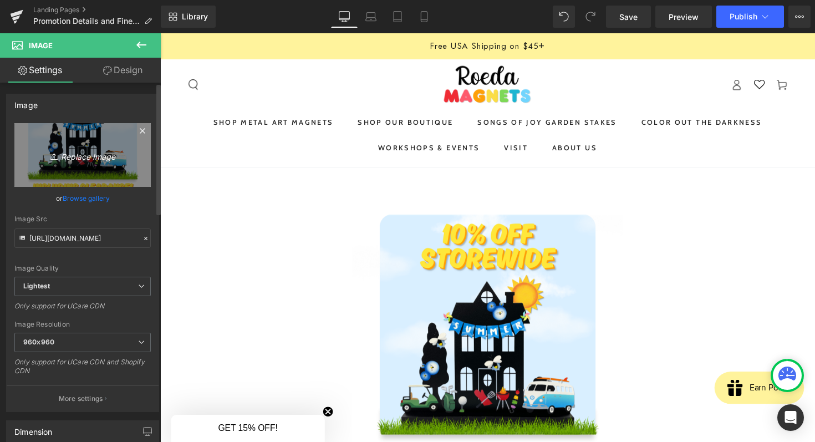
type input "C:\fakepath\image.png"
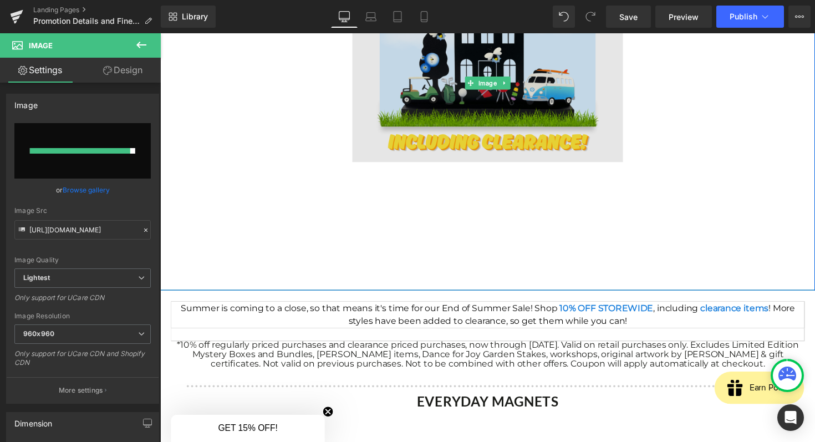
scroll to position [401, 0]
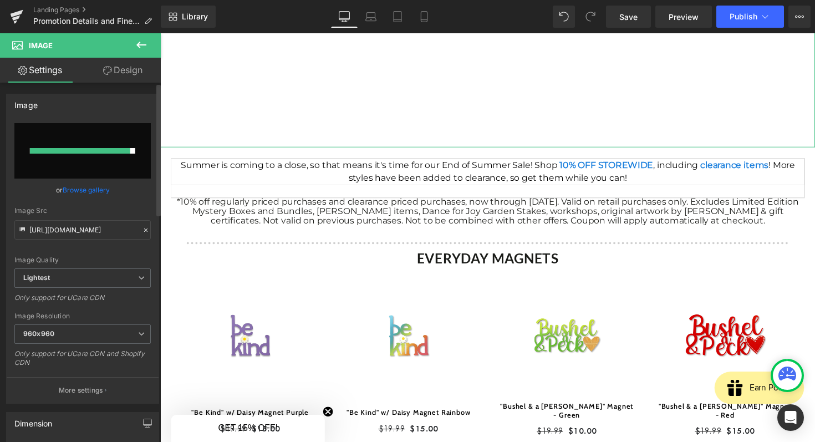
click at [84, 157] on input "file" at bounding box center [82, 150] width 136 height 55
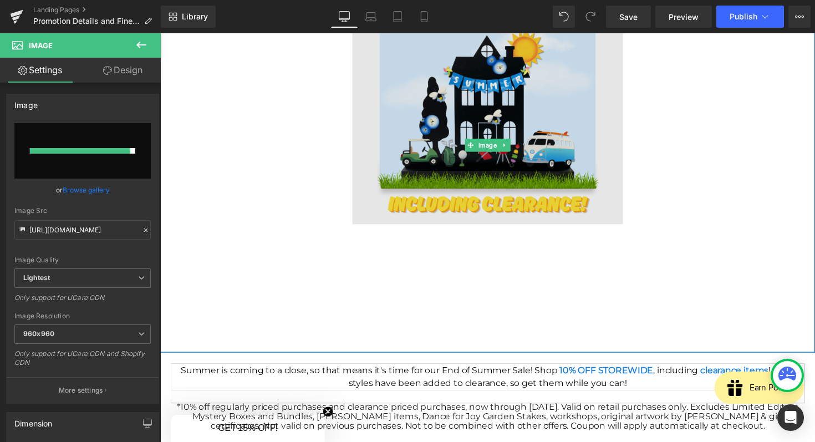
scroll to position [28, 0]
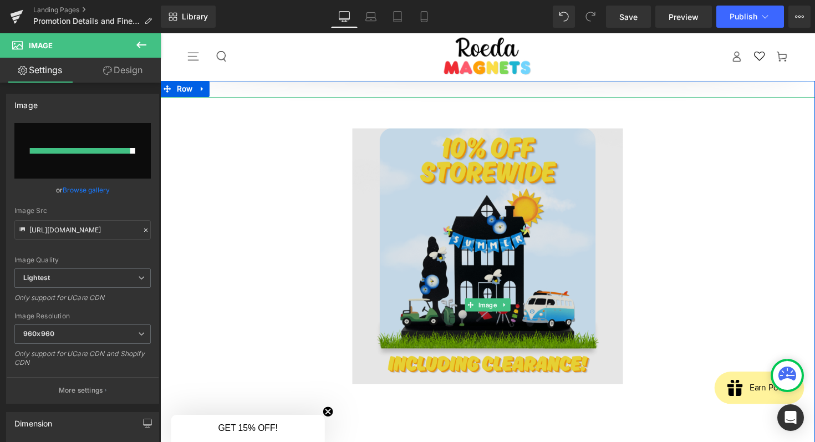
click at [543, 187] on img at bounding box center [495, 311] width 277 height 425
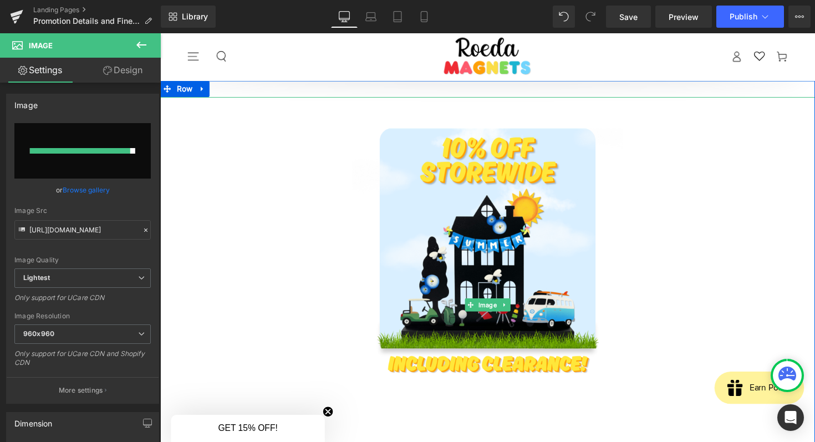
click at [333, 422] on div at bounding box center [495, 311] width 671 height 425
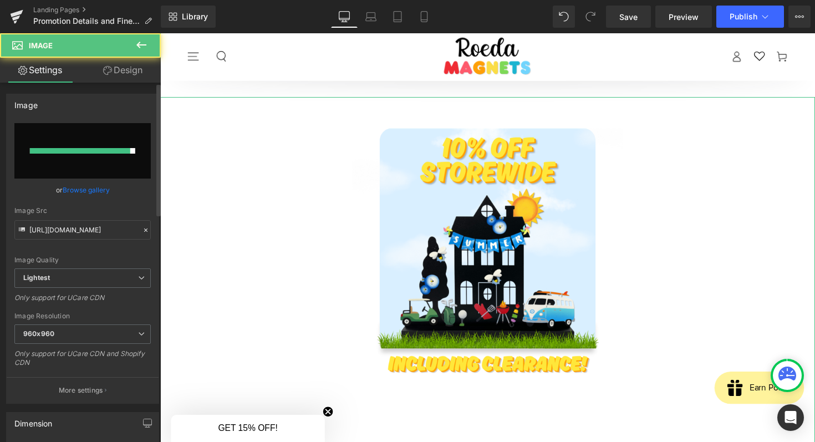
click at [89, 139] on input "file" at bounding box center [82, 150] width 136 height 55
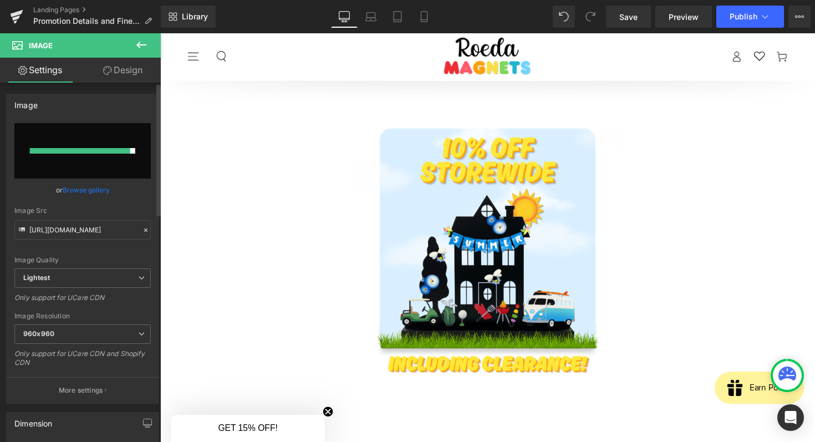
type input "C:\fakepath\Screenshot [DATE] 10.27.18 AM.png"
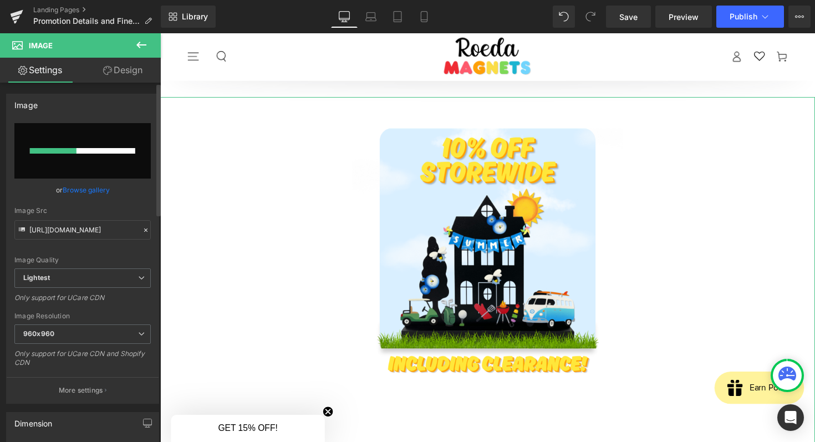
click at [96, 137] on input "file" at bounding box center [82, 150] width 136 height 55
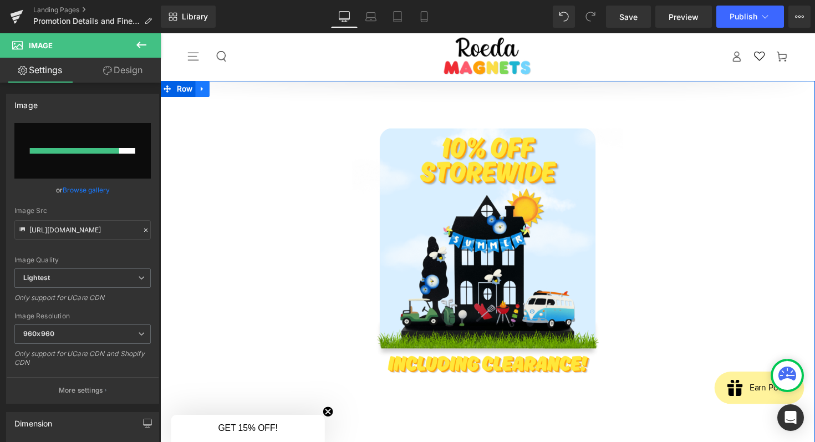
click at [204, 92] on icon at bounding box center [204, 90] width 8 height 8
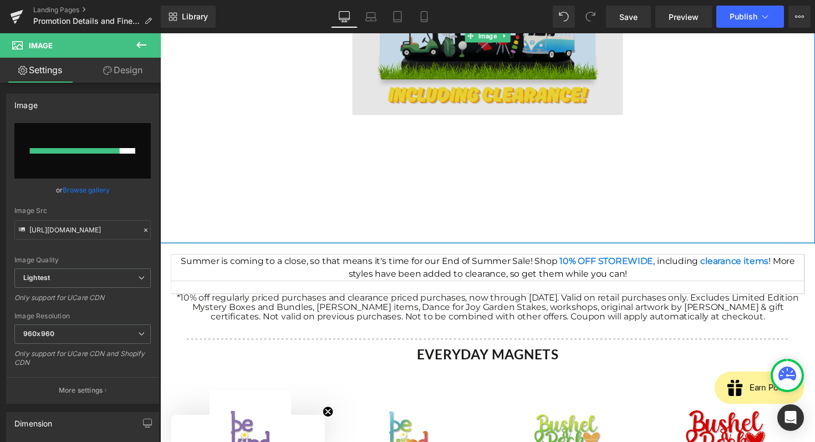
scroll to position [306, 0]
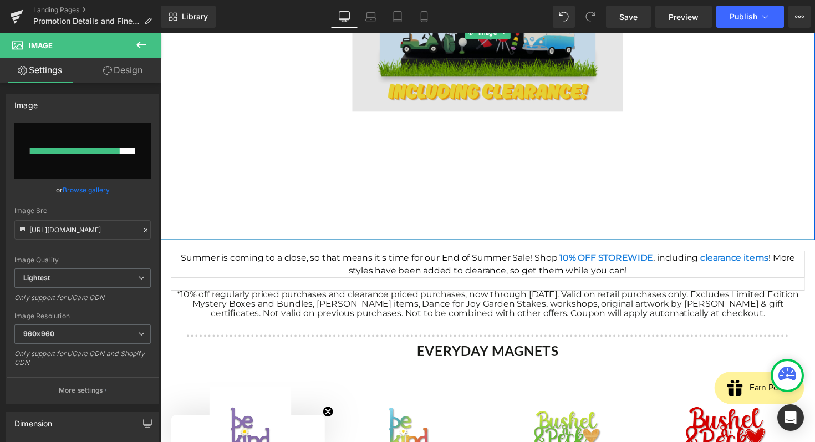
click at [358, 176] on img at bounding box center [495, 32] width 277 height 425
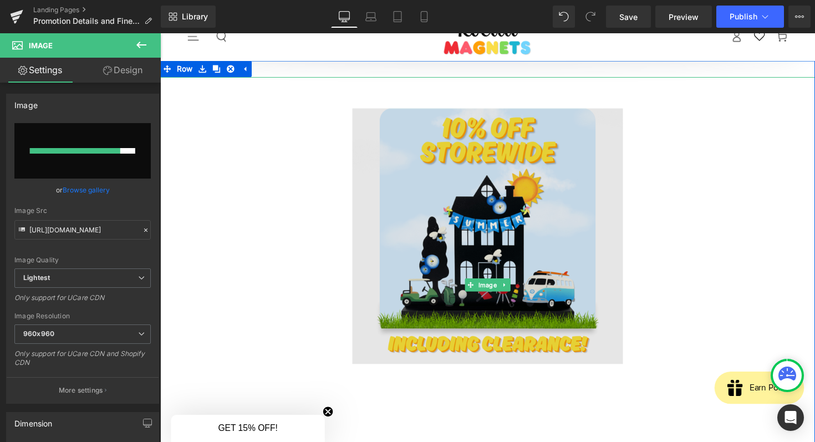
scroll to position [44, 0]
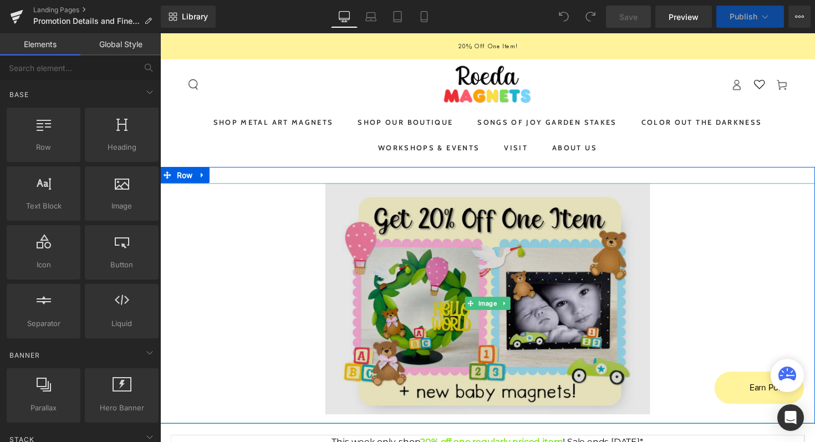
scroll to position [318, 0]
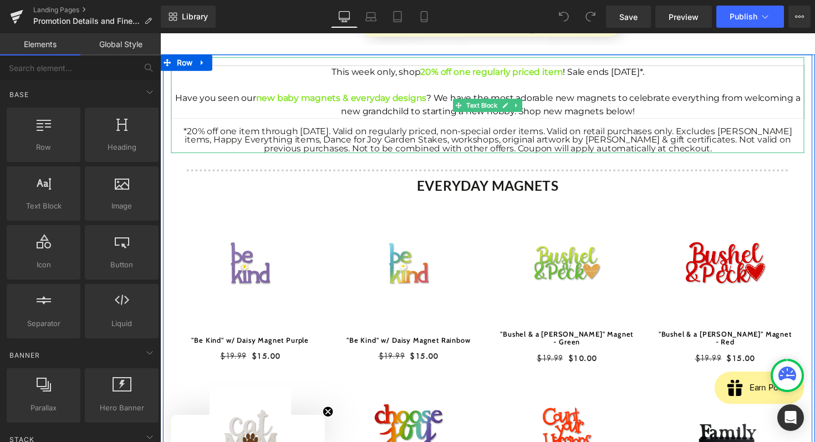
click at [658, 109] on div "Have you seen our new baby magnets & everyday designs ? We have the most adorab…" at bounding box center [496, 106] width 648 height 27
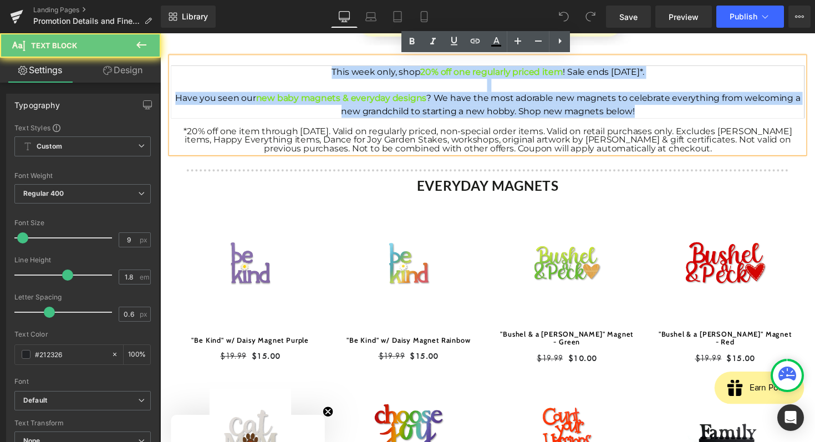
drag, startPoint x: 656, startPoint y: 112, endPoint x: 321, endPoint y: 68, distance: 337.7
click at [321, 68] on div "This week only, shop 20% off one regularly priced item ! Sale ends August 25th*…" at bounding box center [496, 93] width 648 height 53
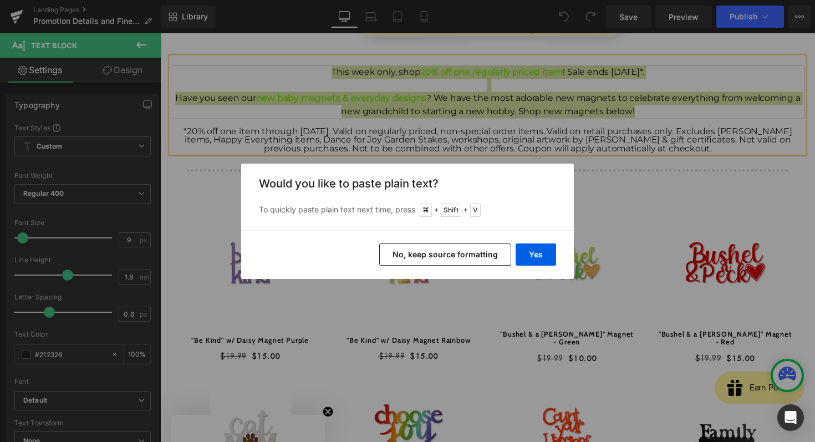
click at [459, 247] on button "No, keep source formatting" at bounding box center [445, 254] width 132 height 22
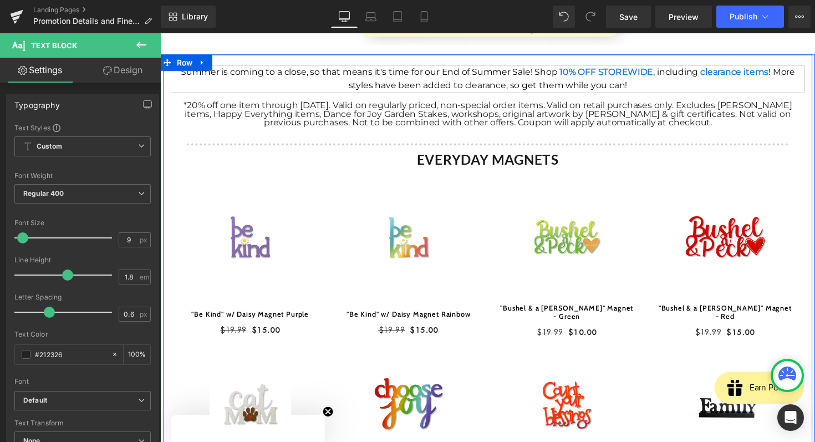
click at [479, 105] on span "*20% off one item through [DATE]. Valid on regularly priced, non-special order …" at bounding box center [496, 115] width 623 height 28
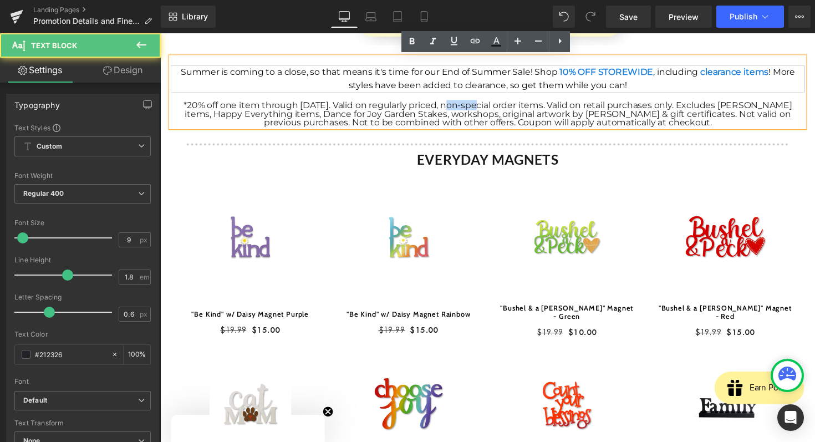
click at [479, 105] on span "*20% off one item through [DATE]. Valid on regularly priced, non-special order …" at bounding box center [496, 115] width 623 height 28
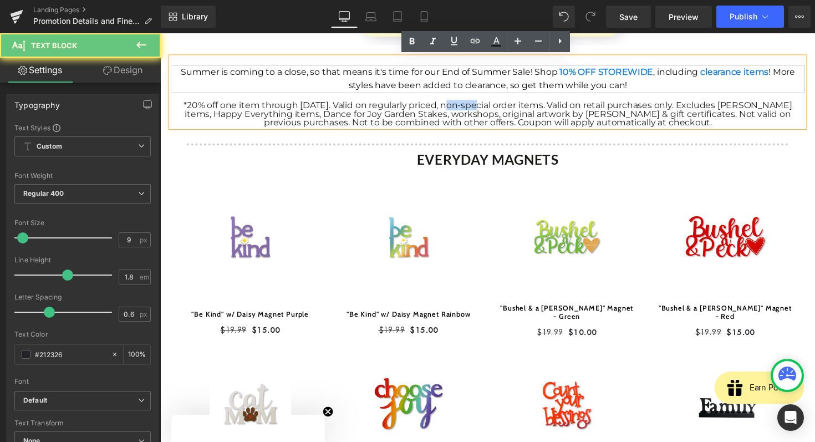
click at [479, 105] on span "*20% off one item through [DATE]. Valid on regularly priced, non-special order …" at bounding box center [496, 115] width 623 height 28
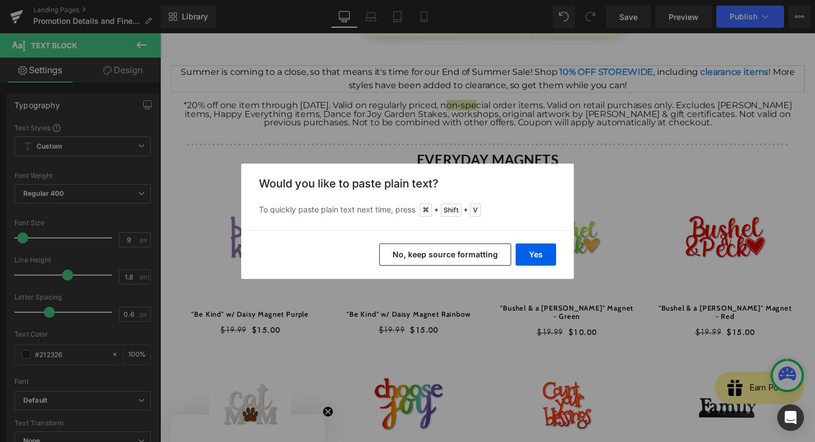
click at [488, 257] on button "No, keep source formatting" at bounding box center [445, 254] width 132 height 22
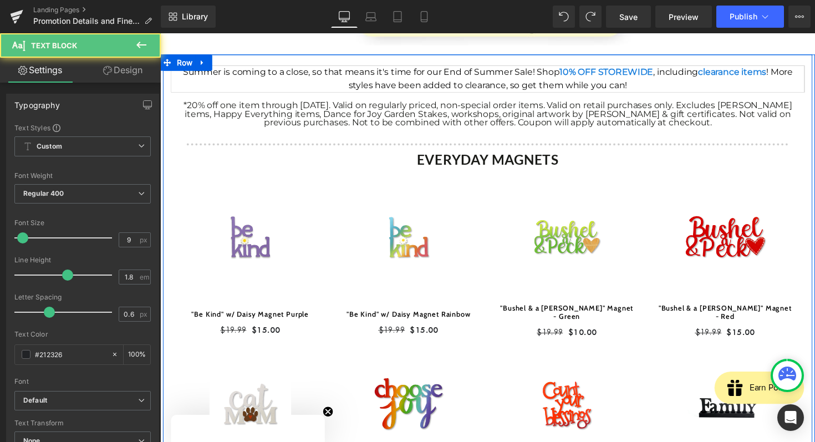
click at [492, 117] on span "*20% off one item through [DATE]. Valid on regularly priced, non-special order …" at bounding box center [496, 115] width 623 height 28
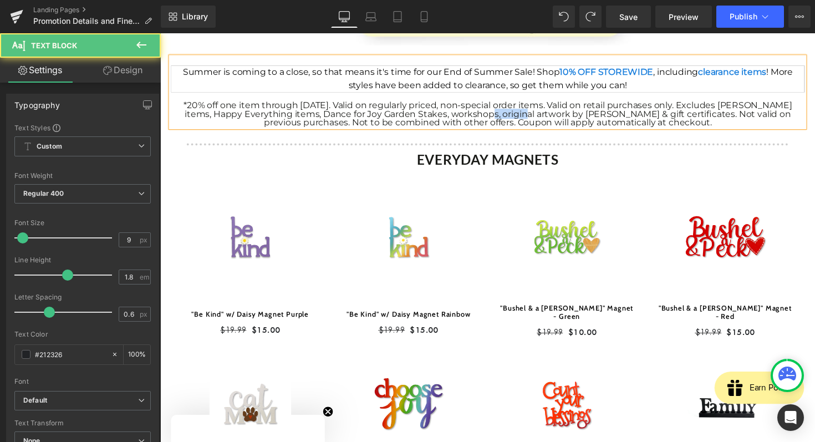
click at [492, 117] on span "*20% off one item through [DATE]. Valid on regularly priced, non-special order …" at bounding box center [496, 115] width 623 height 28
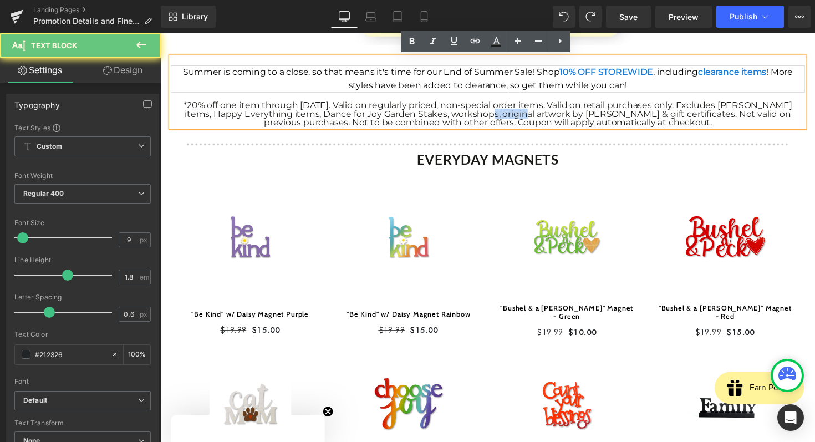
click at [492, 117] on span "*20% off one item through [DATE]. Valid on regularly priced, non-special order …" at bounding box center [496, 115] width 623 height 28
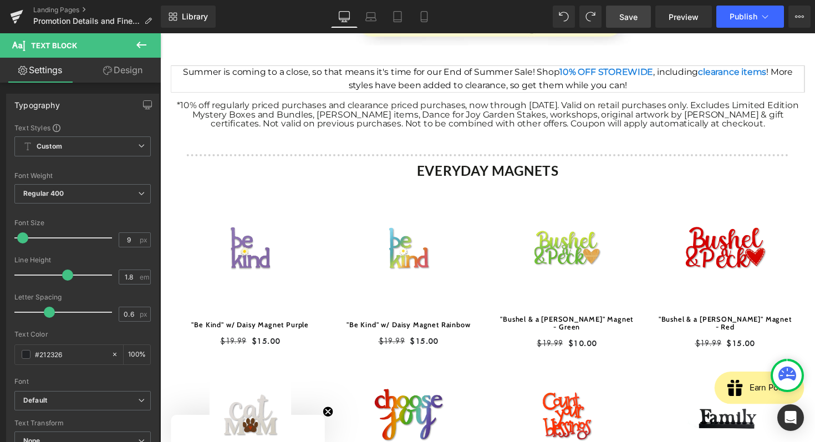
click at [614, 22] on link "Save" at bounding box center [628, 17] width 45 height 22
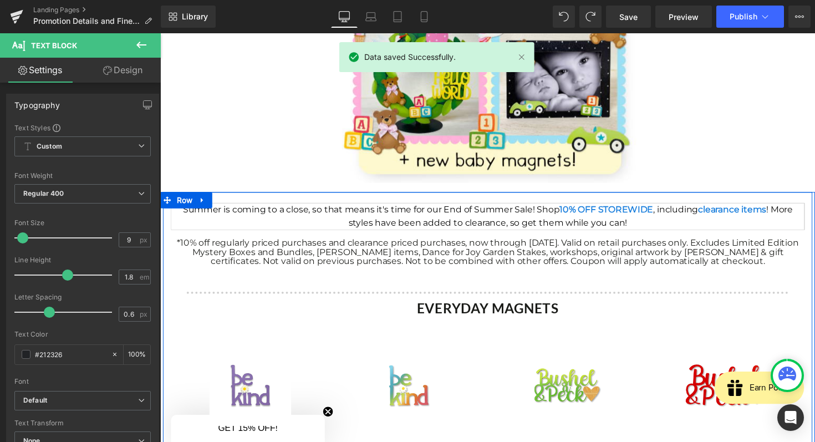
scroll to position [175, 0]
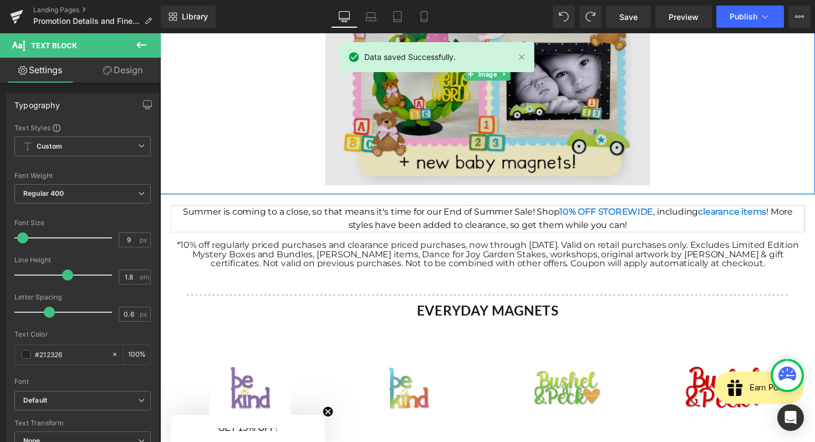
click at [544, 111] on img at bounding box center [495, 75] width 333 height 246
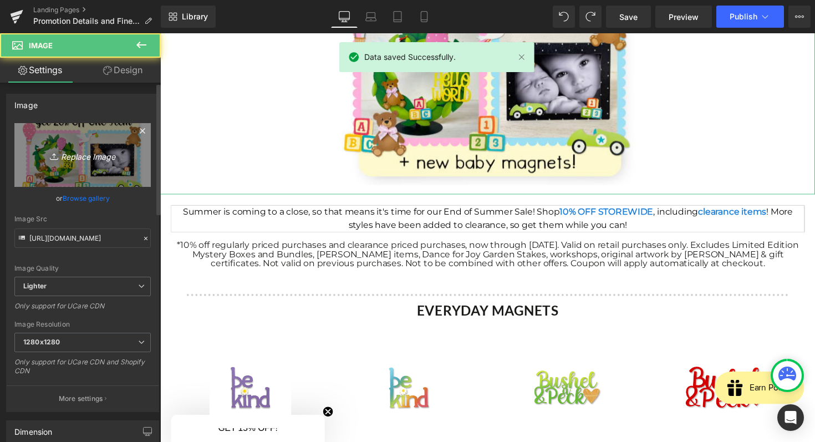
click at [96, 160] on icon "Replace Image" at bounding box center [82, 155] width 89 height 14
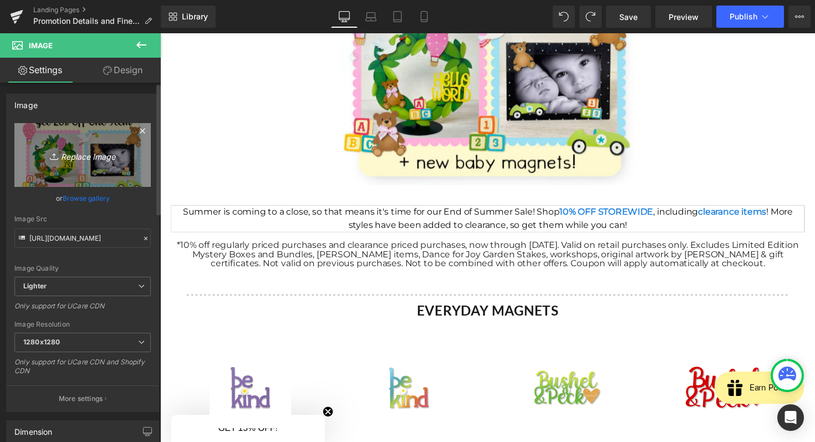
type input "C:\fakepath\image.png"
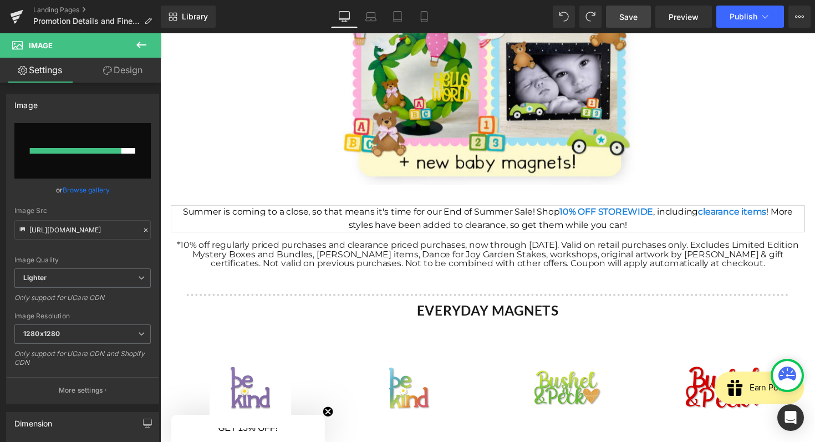
click at [630, 17] on span "Save" at bounding box center [628, 17] width 18 height 12
click at [18, 12] on icon at bounding box center [17, 13] width 13 height 7
